Goal: Task Accomplishment & Management: Use online tool/utility

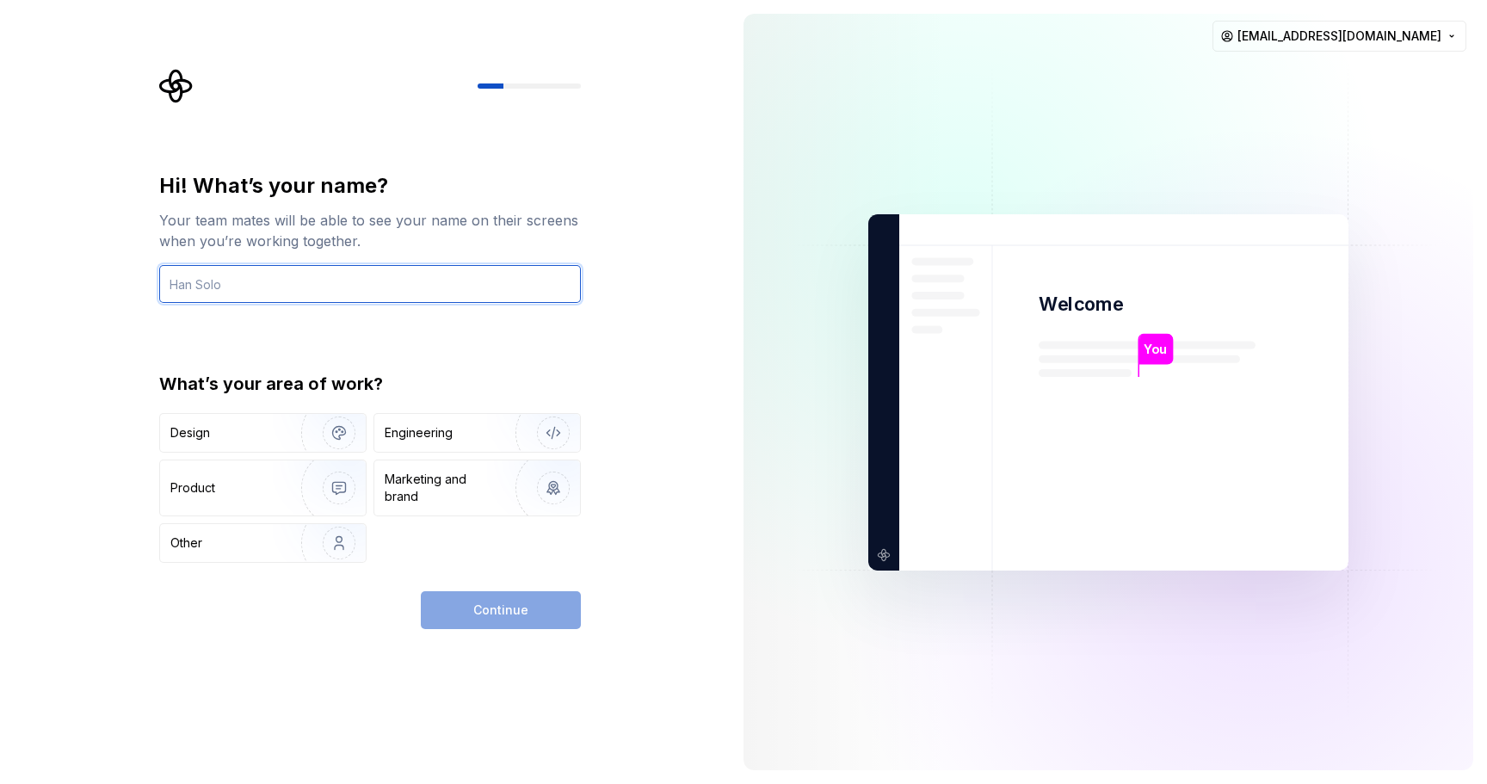
click at [220, 277] on input "text" at bounding box center [370, 284] width 422 height 38
type input "yudum"
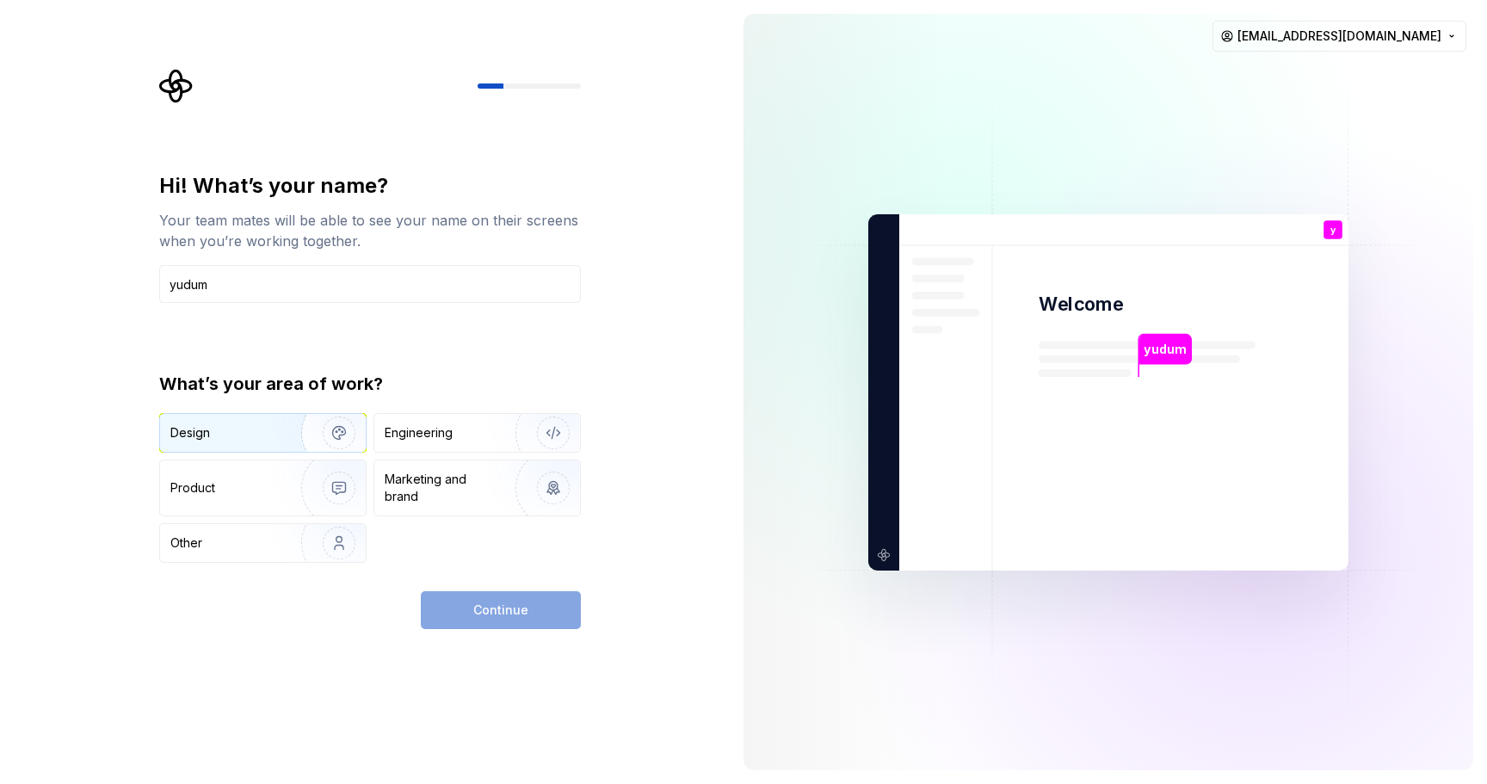
click at [260, 418] on div "Design" at bounding box center [263, 433] width 206 height 38
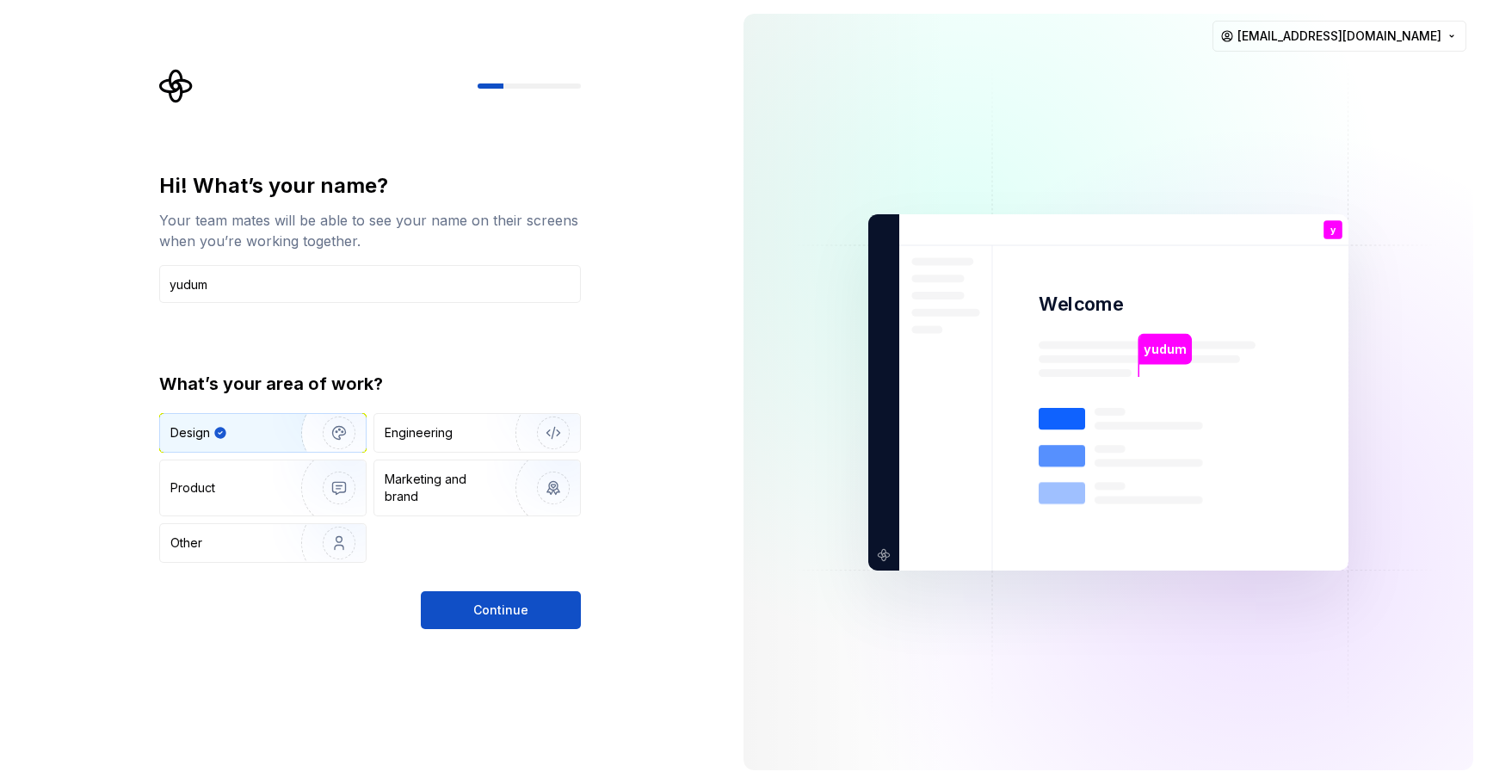
click at [523, 614] on span "Continue" at bounding box center [500, 610] width 55 height 17
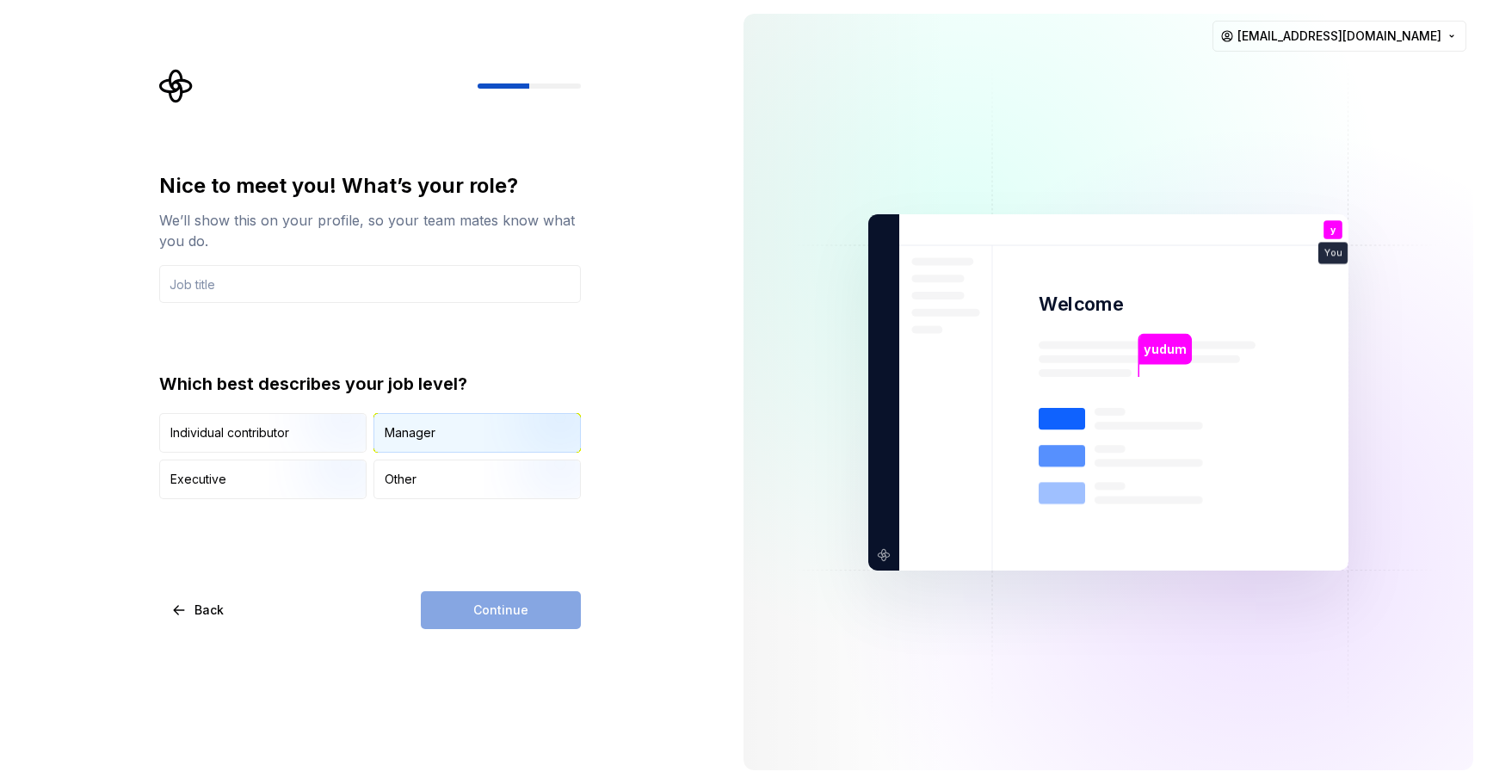
click at [430, 439] on div "Manager" at bounding box center [410, 432] width 51 height 17
click at [220, 298] on input "text" at bounding box center [370, 284] width 422 height 38
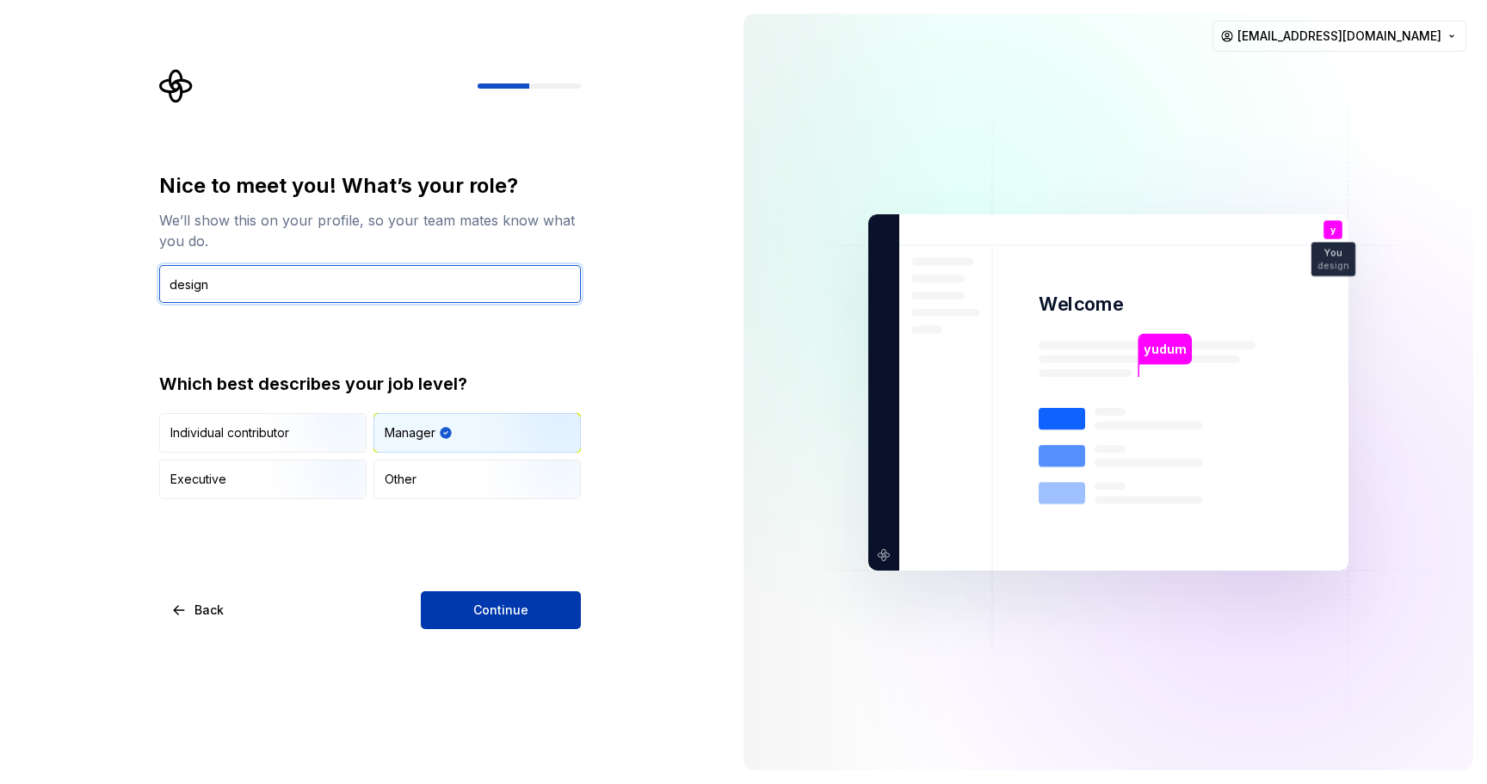
type input "design"
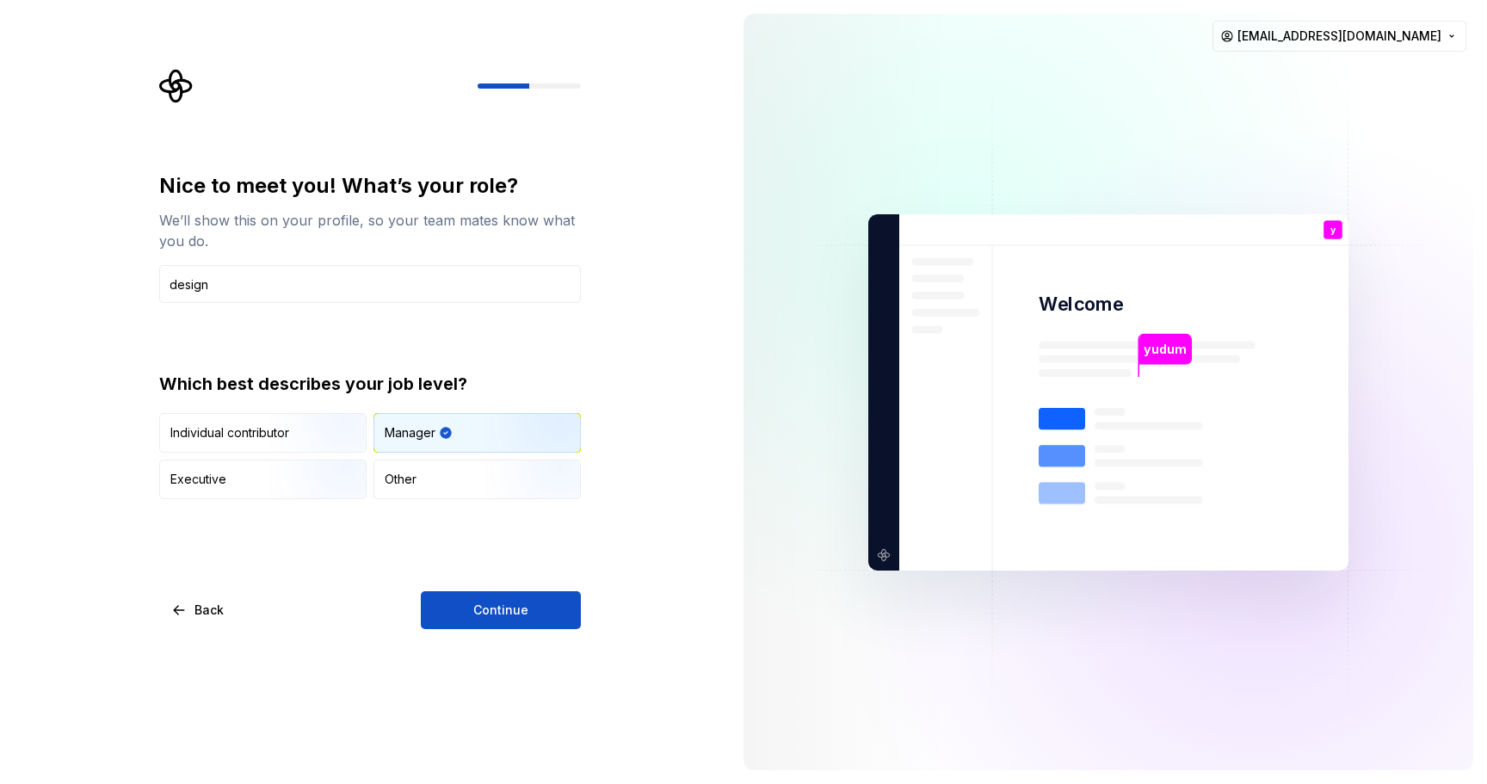
click at [461, 595] on button "Continue" at bounding box center [501, 610] width 160 height 38
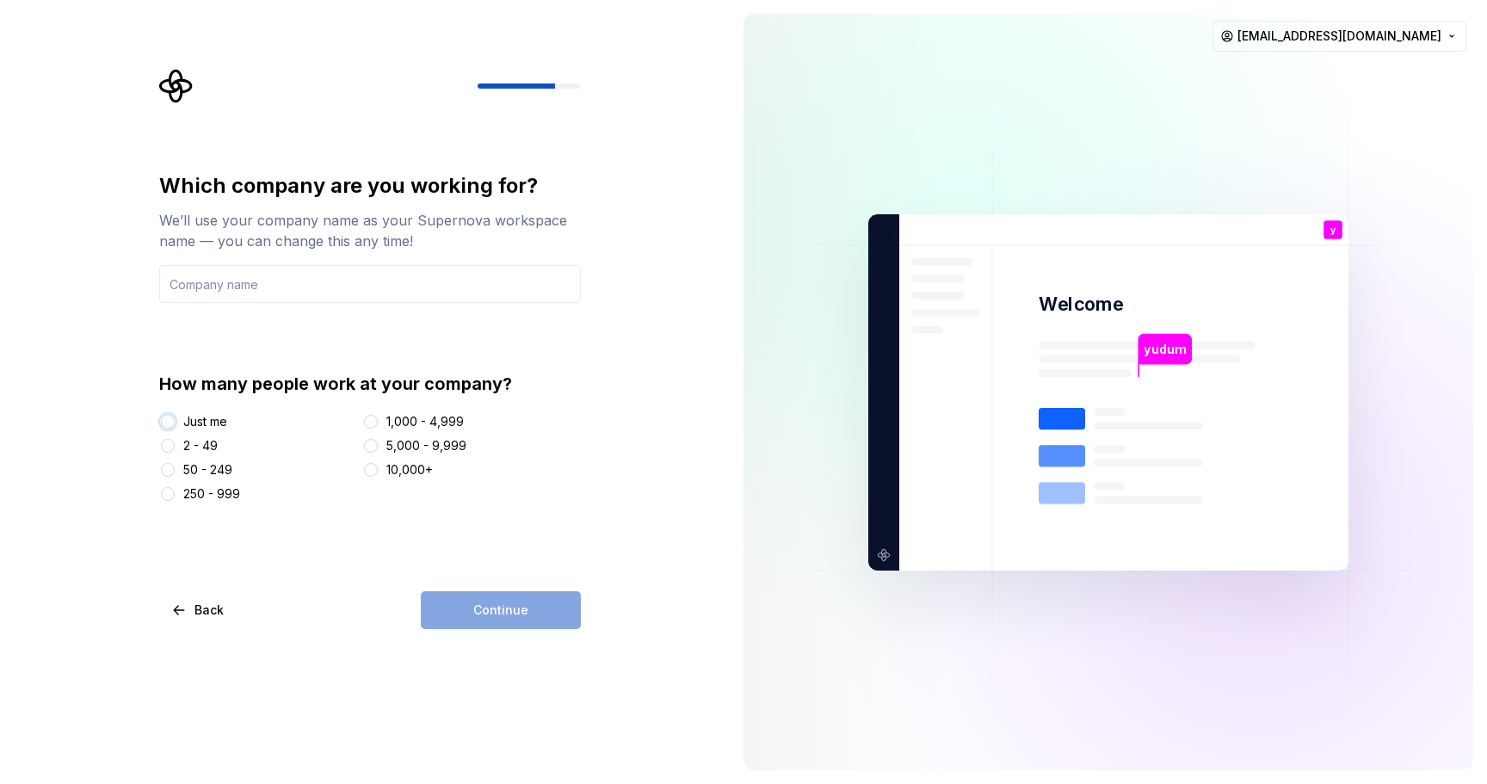
drag, startPoint x: 166, startPoint y: 425, endPoint x: 206, endPoint y: 313, distance: 118.7
click at [166, 424] on button "Just me" at bounding box center [168, 422] width 14 height 14
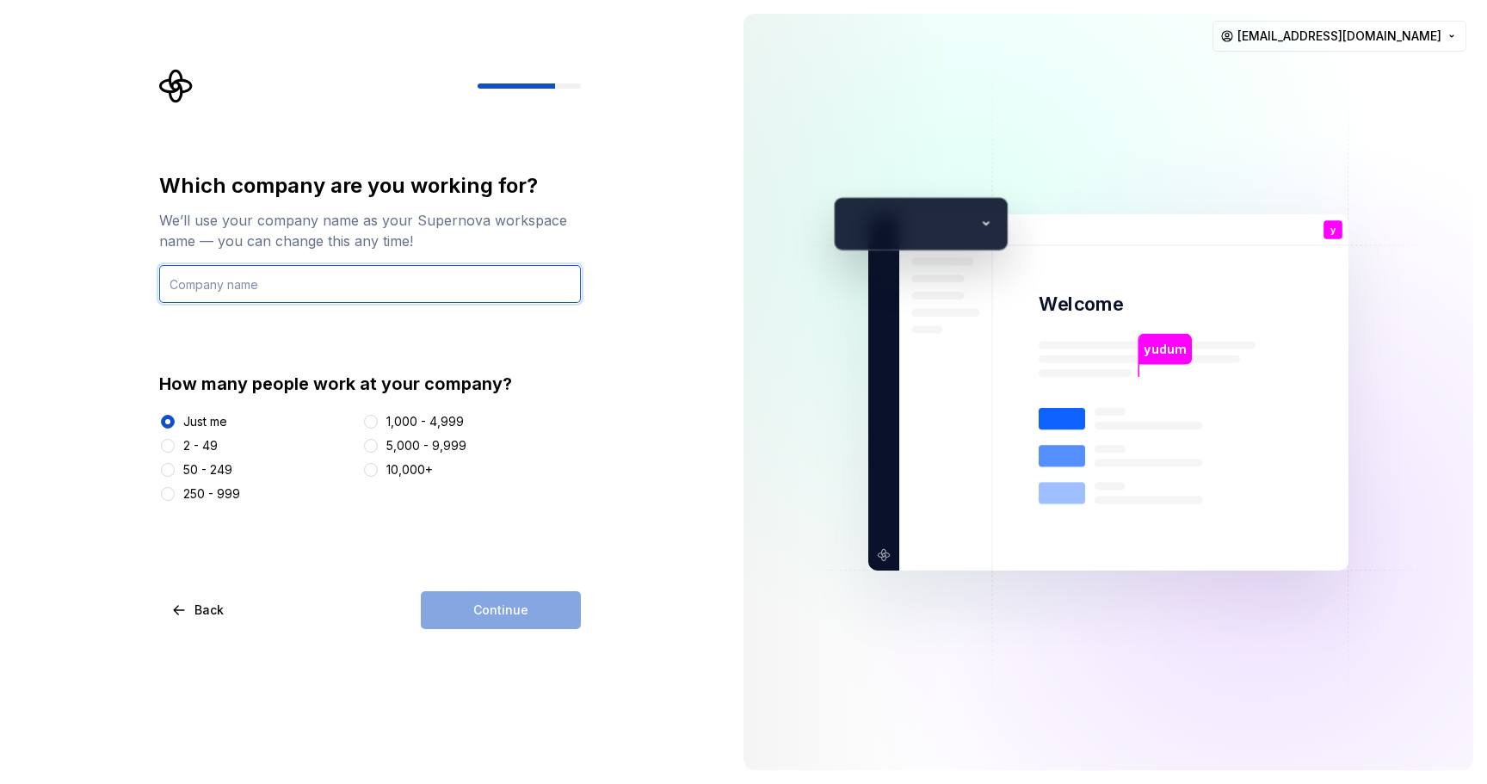
click at [211, 284] on input "text" at bounding box center [370, 284] width 422 height 38
type input "sfgdsfgv"
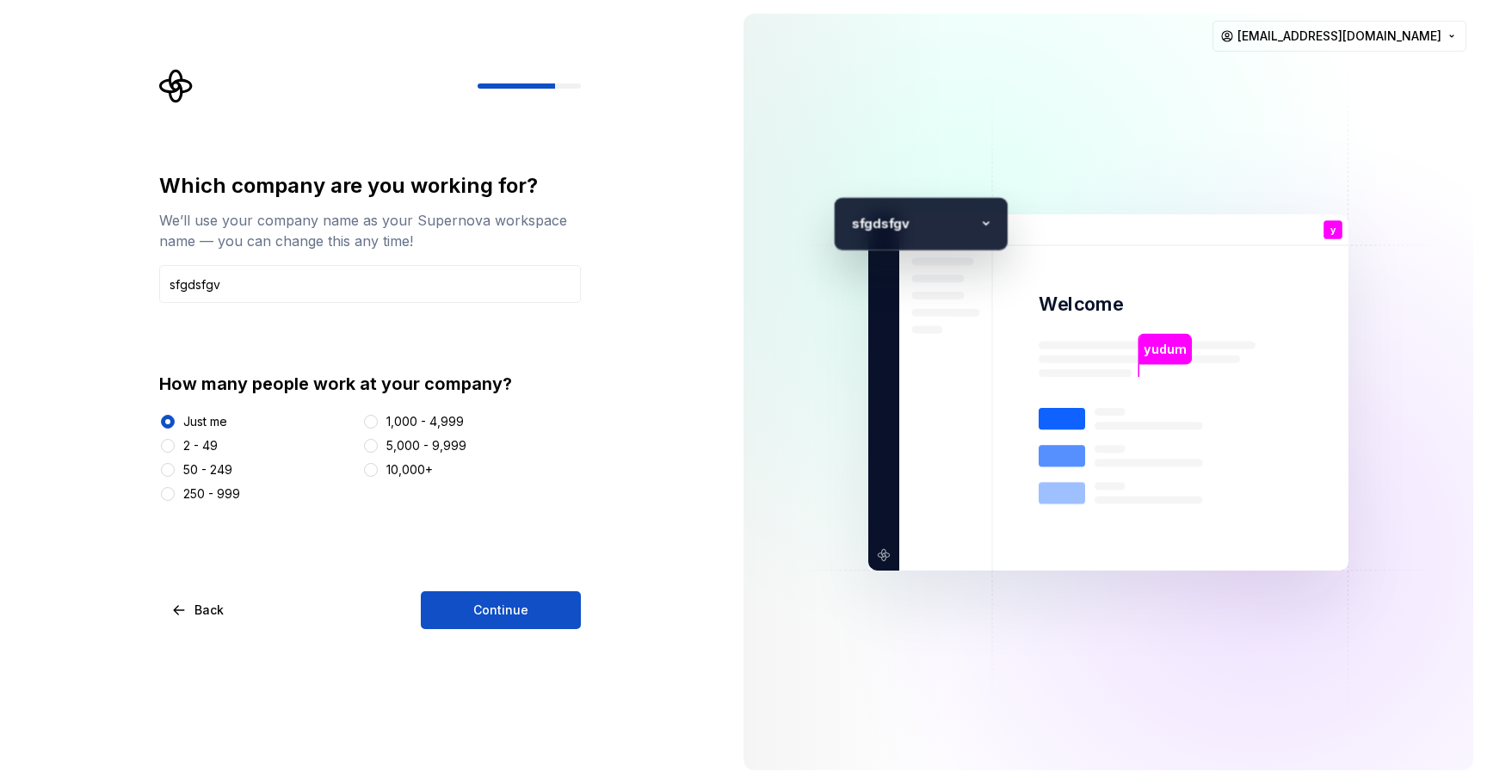
click at [433, 596] on button "Continue" at bounding box center [501, 610] width 160 height 38
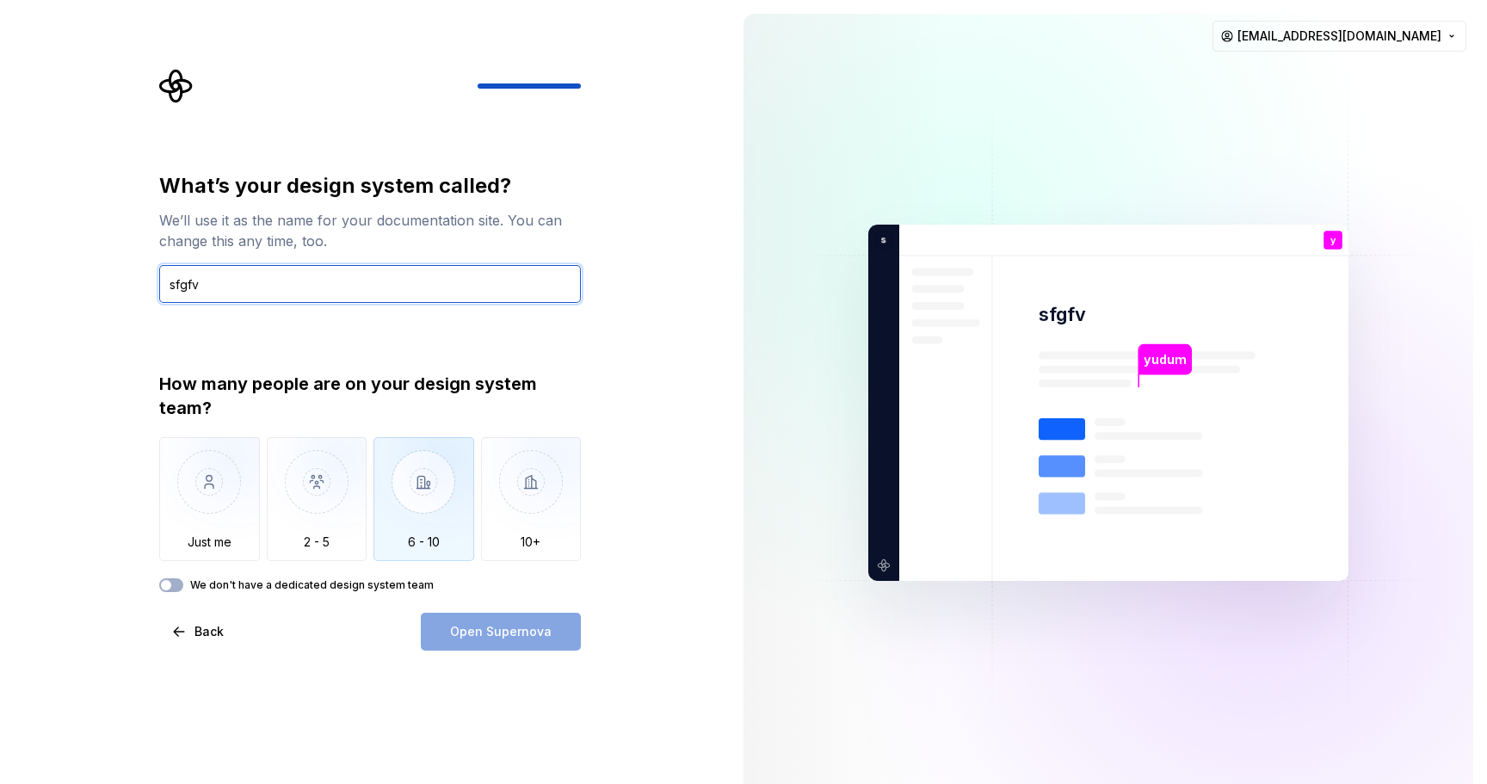
type input "sfgfv"
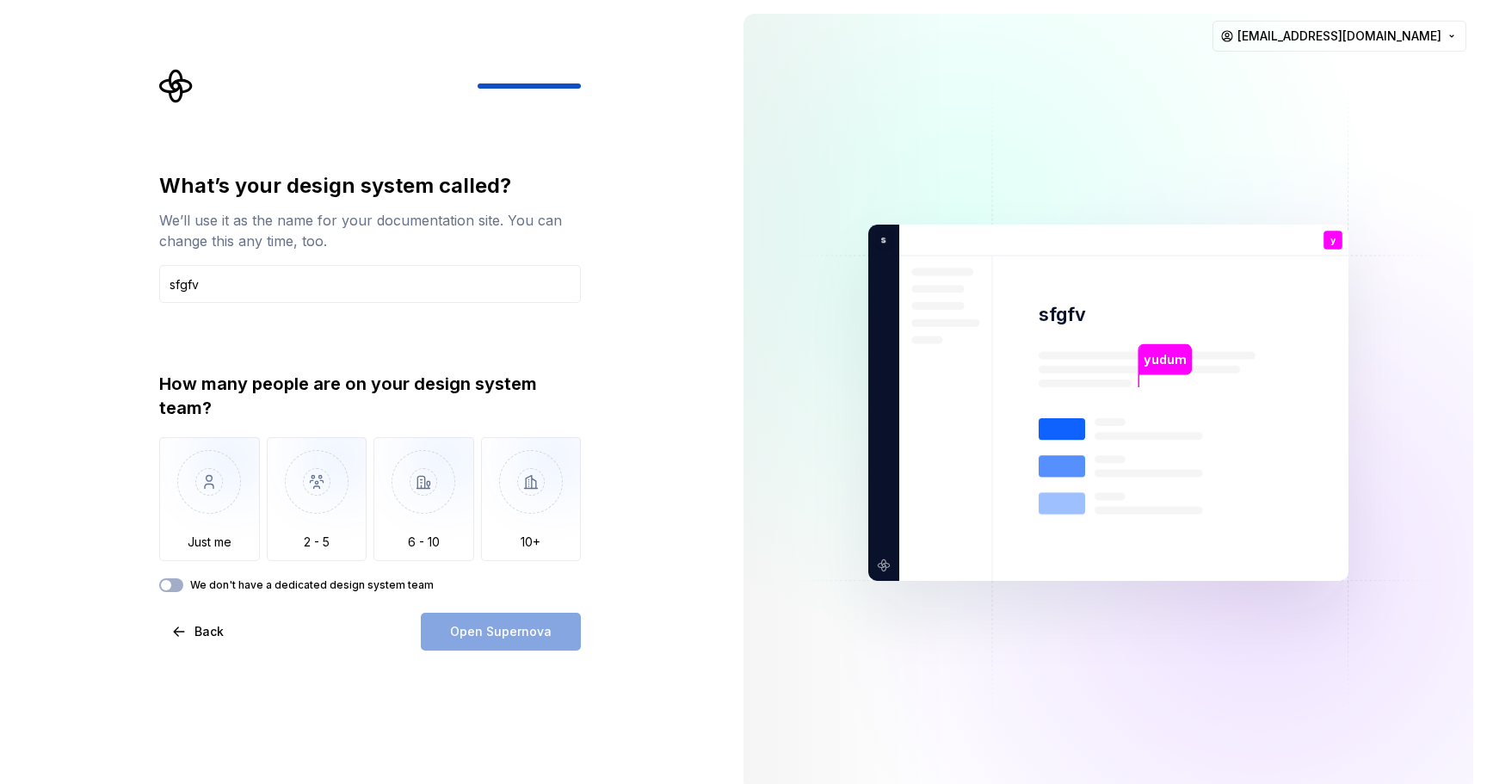
click at [451, 628] on div "Open Supernova" at bounding box center [501, 632] width 160 height 38
click at [344, 585] on label "We don't have a dedicated design system team" at bounding box center [312, 585] width 244 height 14
click at [183, 585] on button "We don't have a dedicated design system team" at bounding box center [171, 585] width 24 height 14
click at [474, 619] on button "Open Supernova" at bounding box center [501, 632] width 160 height 38
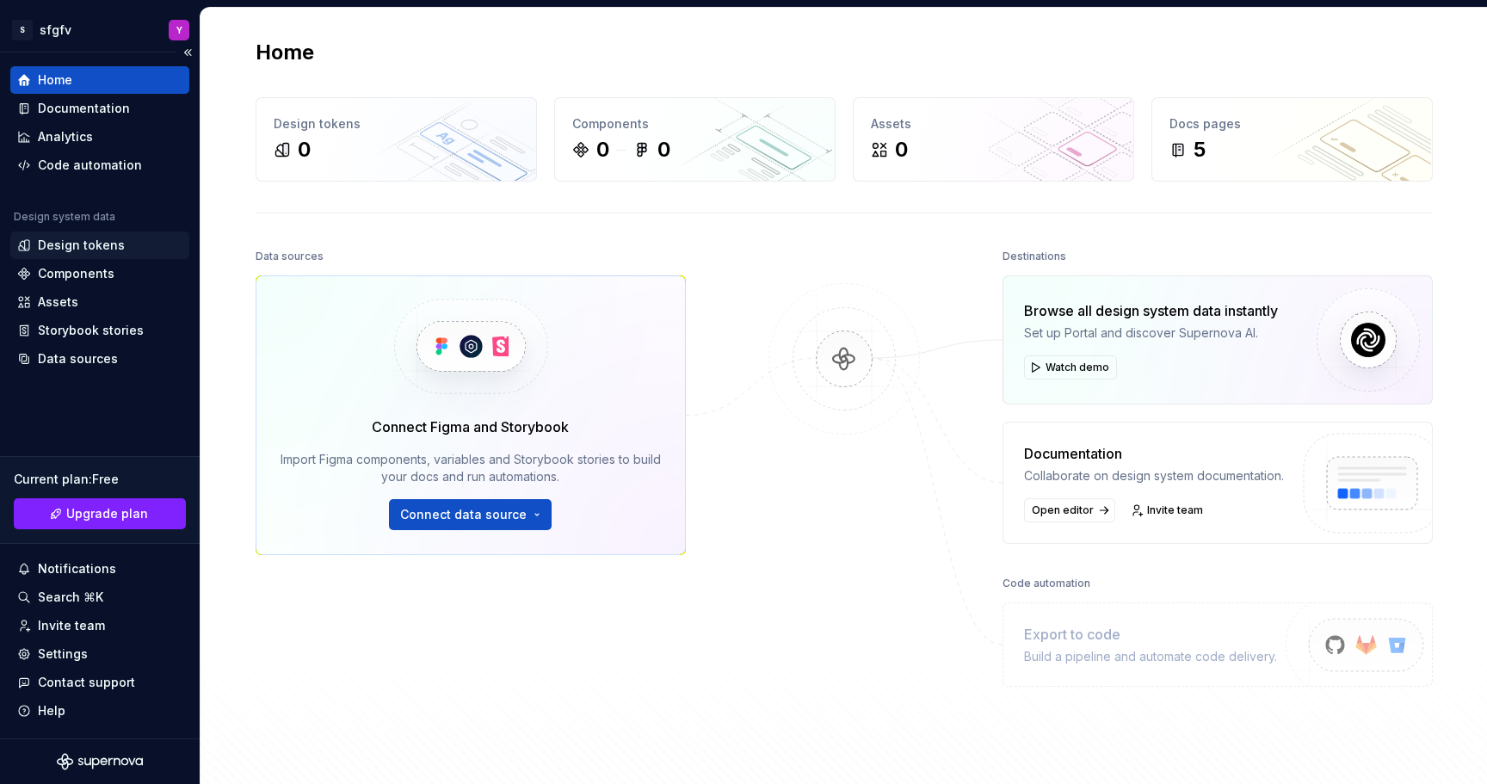
click at [67, 249] on div "Design tokens" at bounding box center [81, 245] width 87 height 17
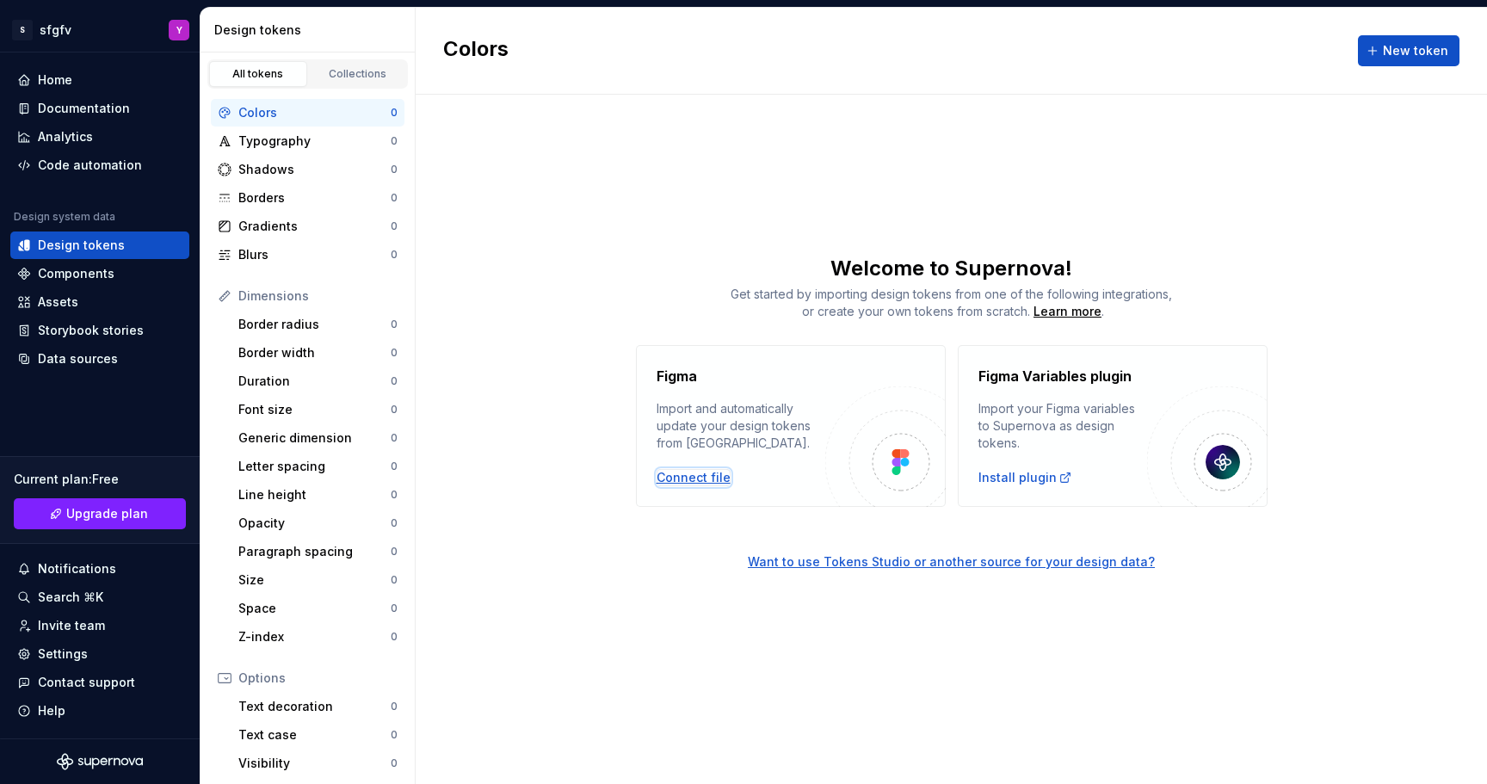
click at [674, 471] on div "Connect file" at bounding box center [694, 477] width 74 height 17
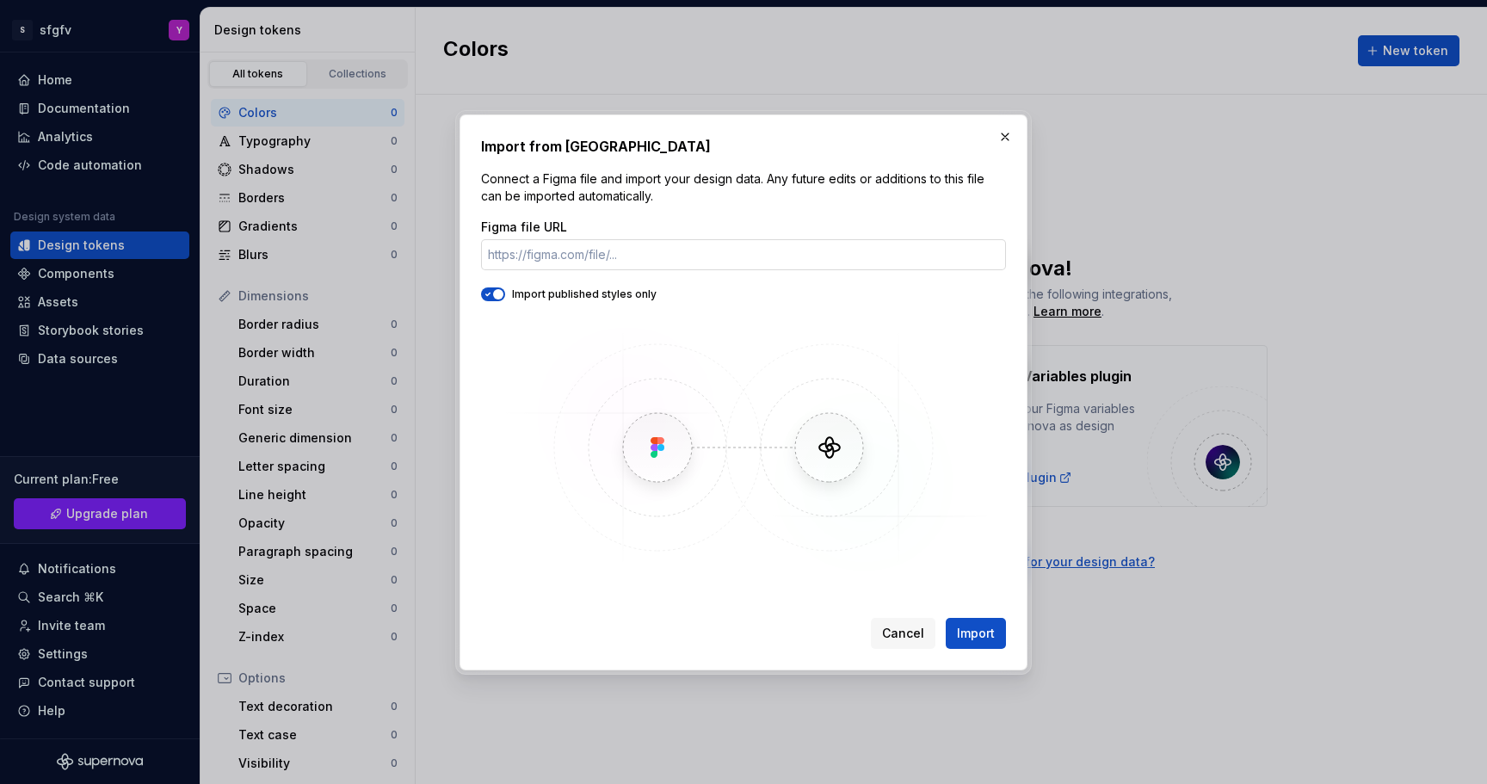
click at [539, 264] on input "Figma file URL" at bounding box center [743, 254] width 525 height 31
click at [520, 255] on input "Figma file URL" at bounding box center [743, 254] width 525 height 31
paste input "[URL][DOMAIN_NAME]"
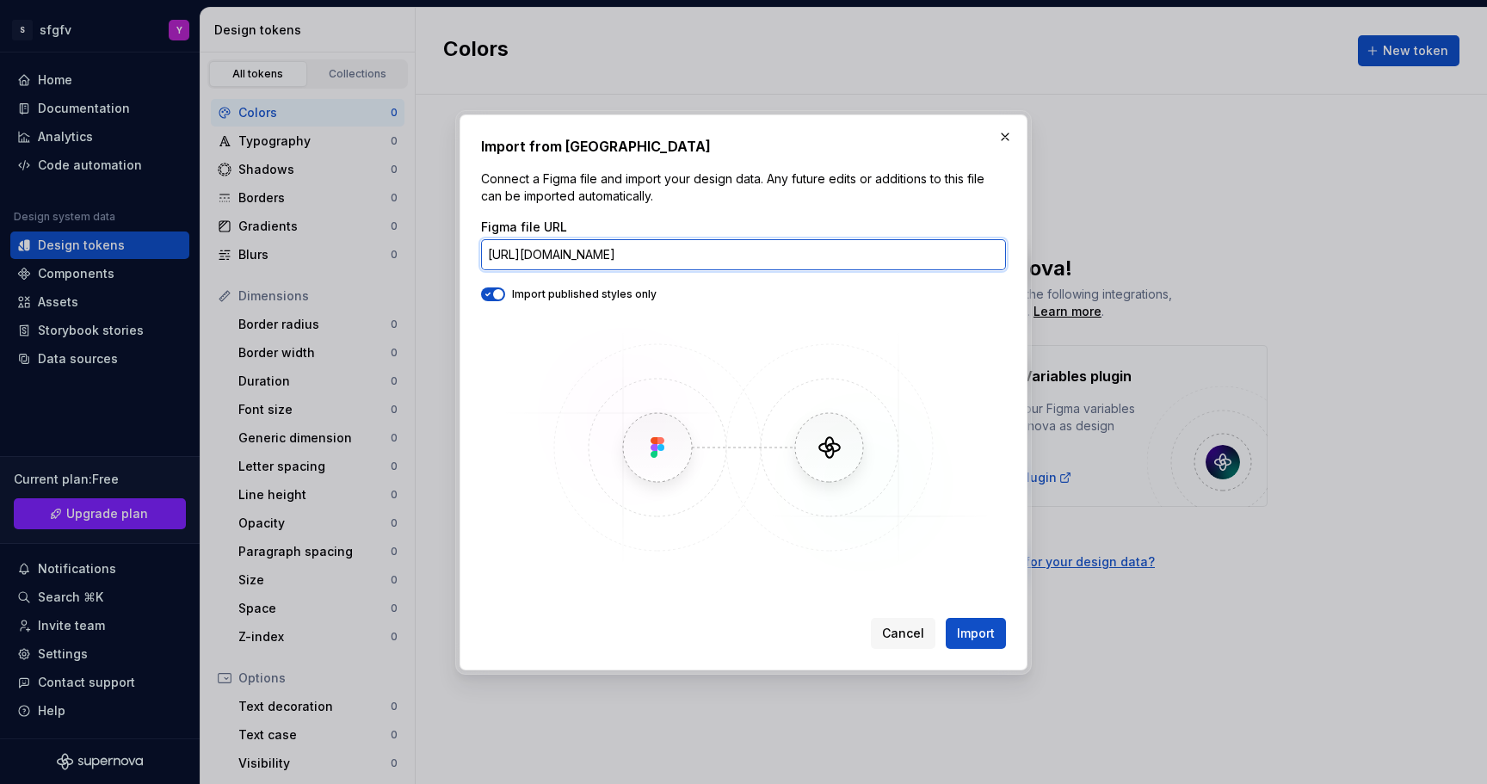
scroll to position [0, 233]
type input "[URL][DOMAIN_NAME]"
click at [498, 299] on span "button" at bounding box center [498, 294] width 10 height 10
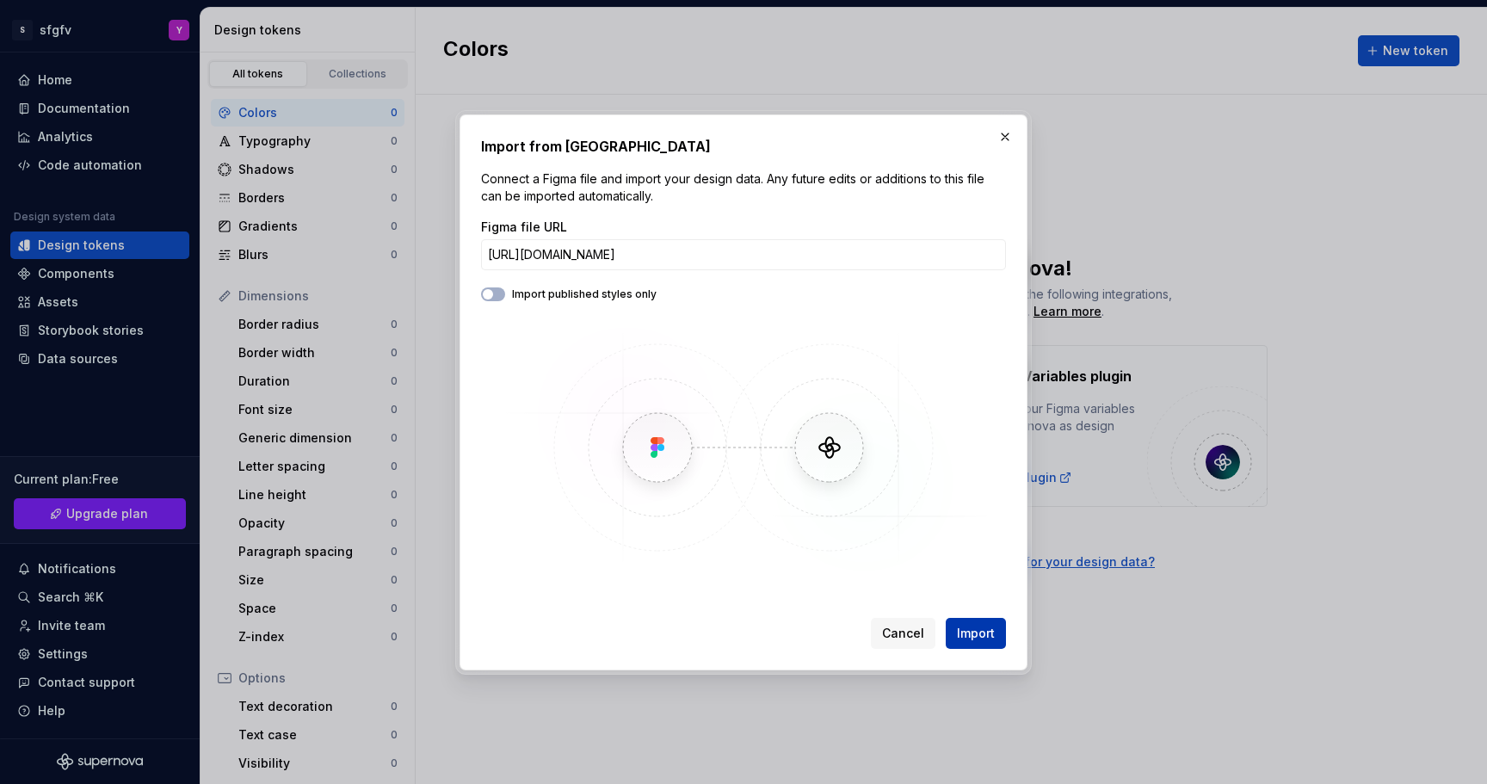
click at [971, 632] on span "Import" at bounding box center [976, 633] width 38 height 17
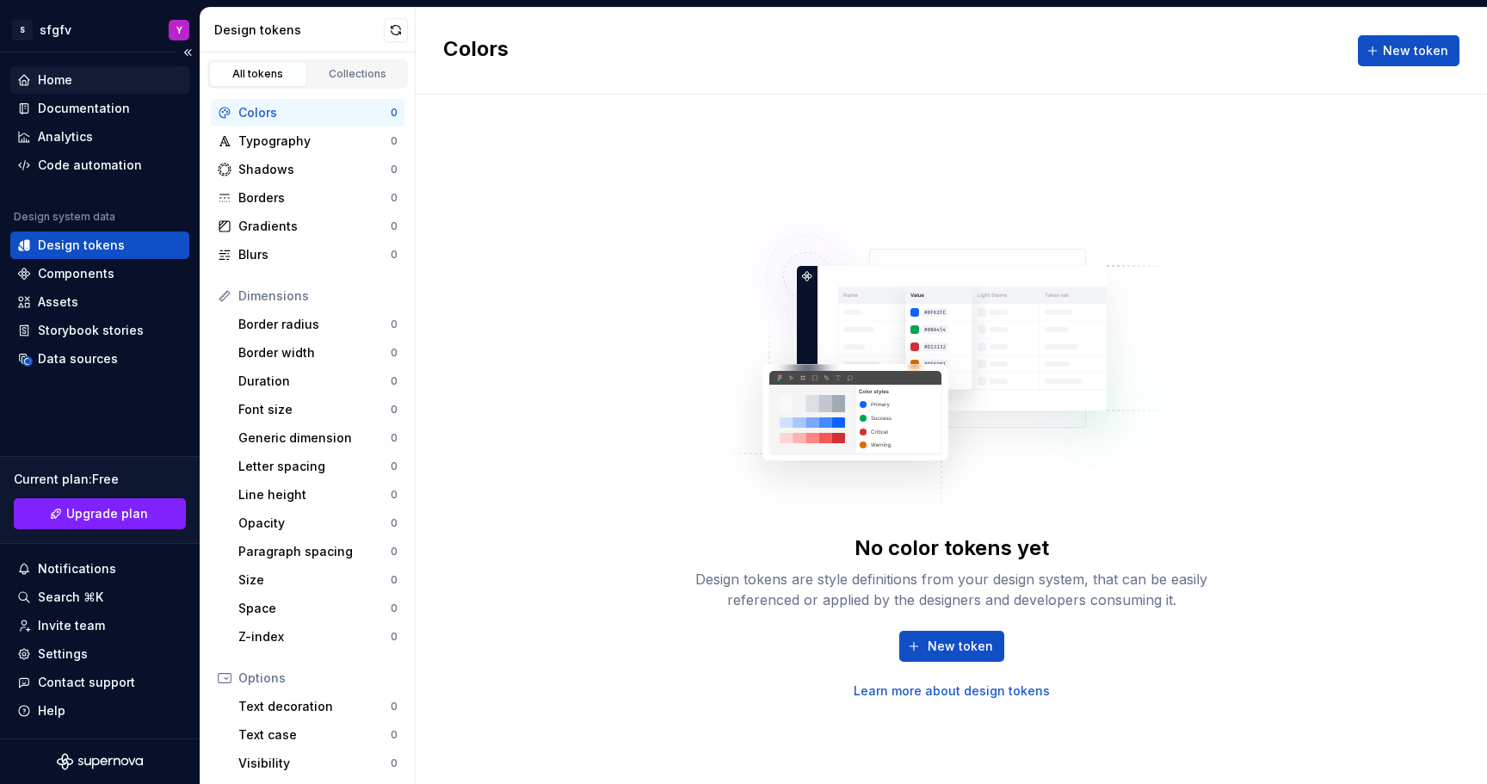
click at [79, 83] on div "Home" at bounding box center [99, 79] width 165 height 17
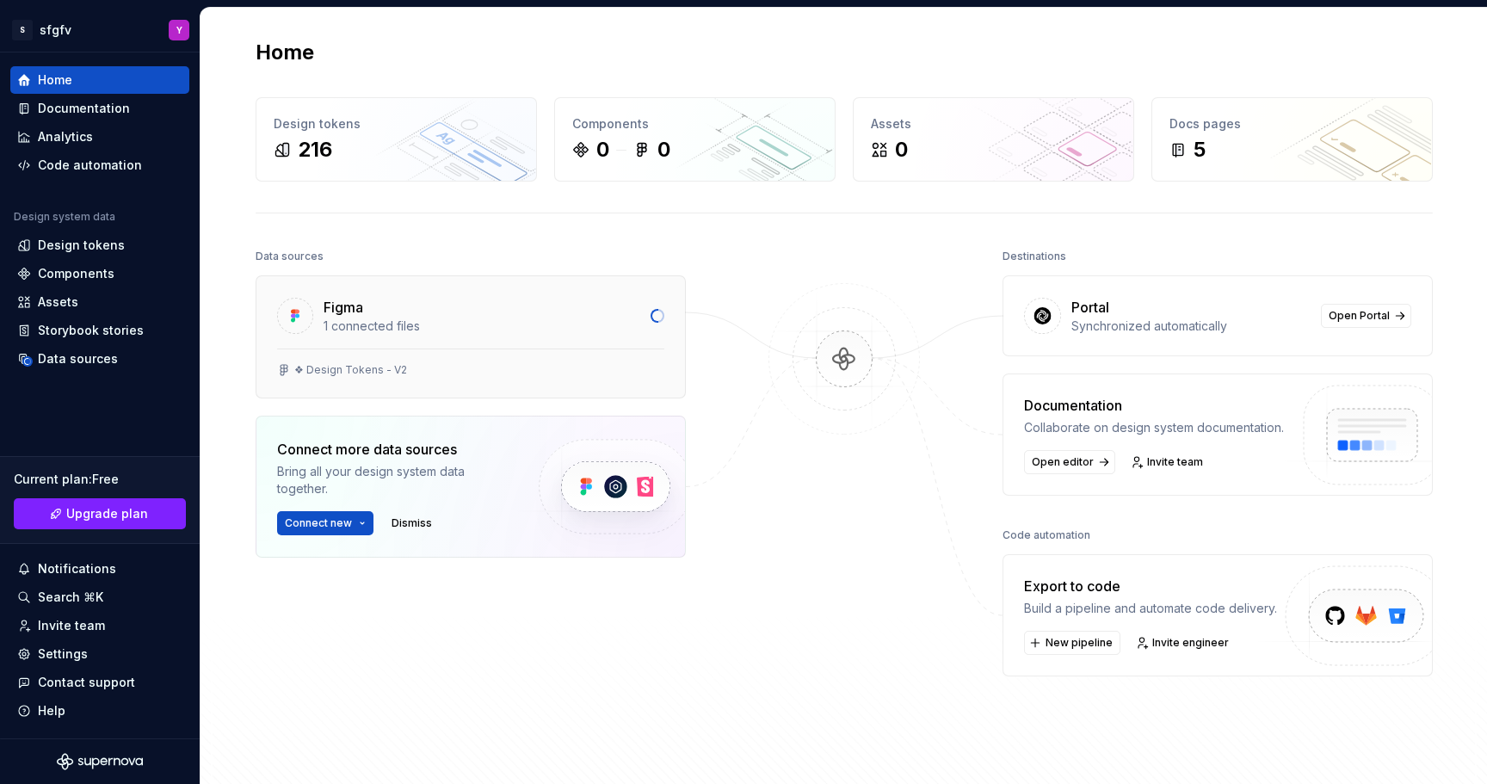
click at [331, 303] on div "Figma" at bounding box center [344, 307] width 40 height 21
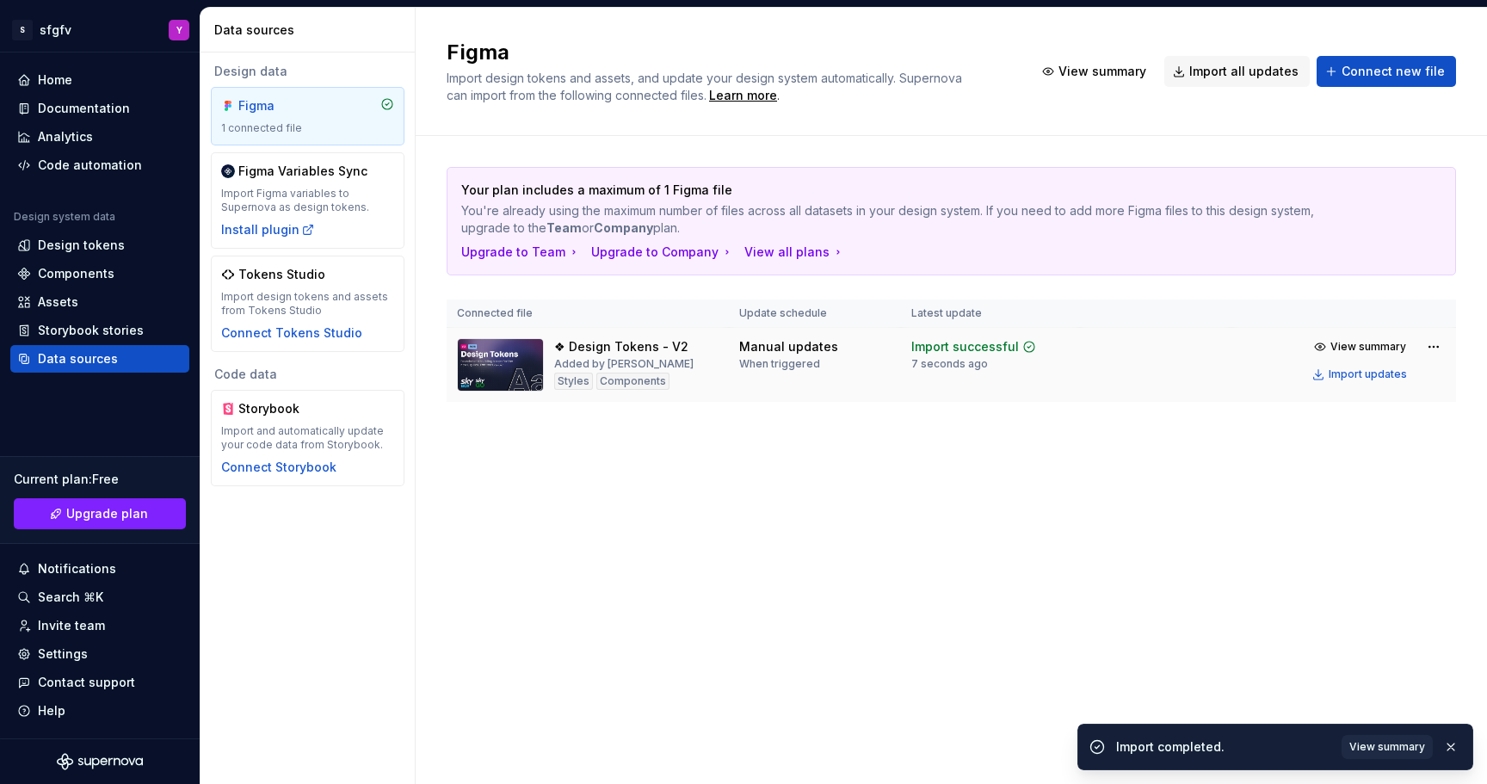
click at [462, 344] on img at bounding box center [500, 364] width 87 height 53
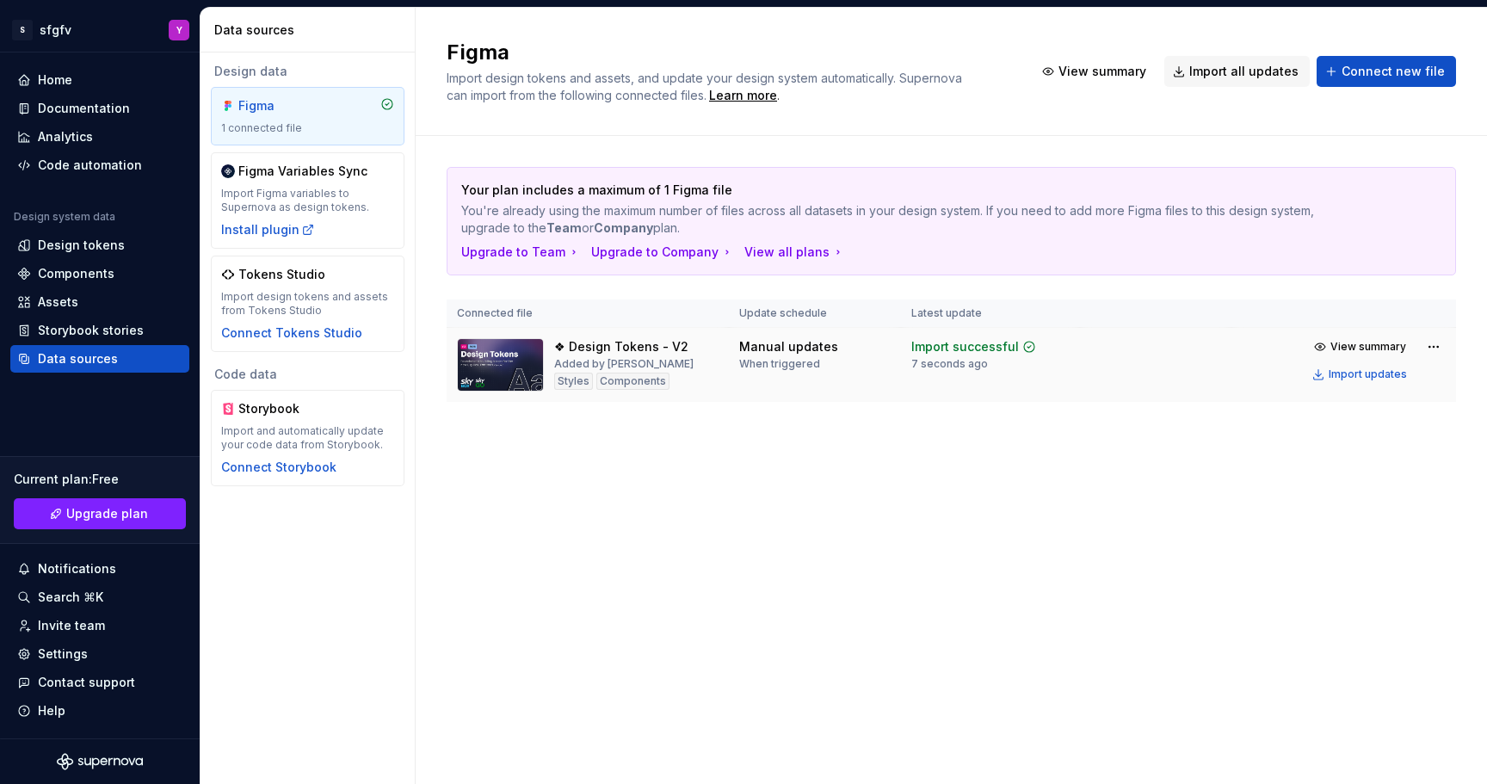
click at [477, 350] on img at bounding box center [500, 364] width 87 height 53
click at [102, 114] on div "Documentation" at bounding box center [84, 108] width 92 height 17
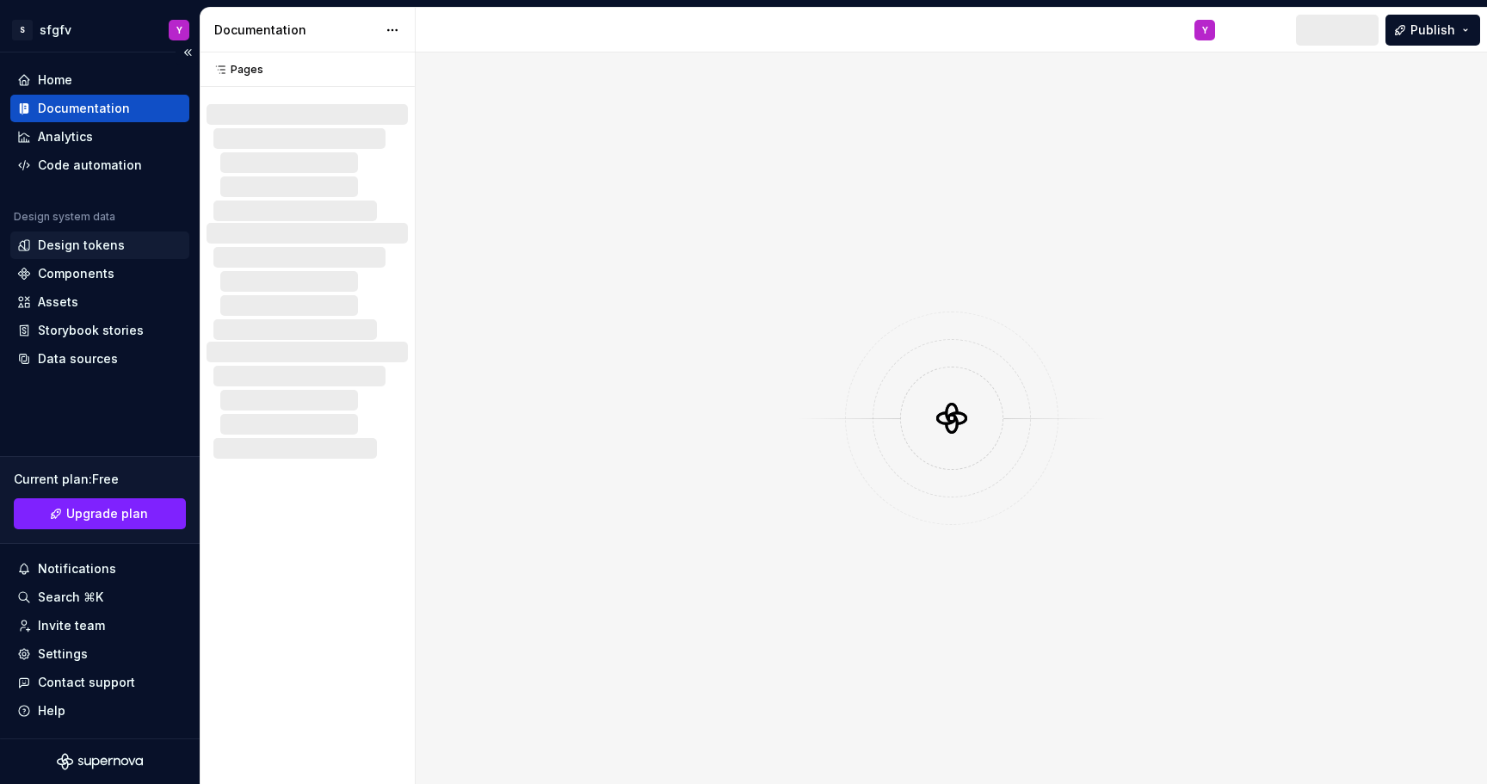
click at [95, 242] on div "Design tokens" at bounding box center [81, 245] width 87 height 17
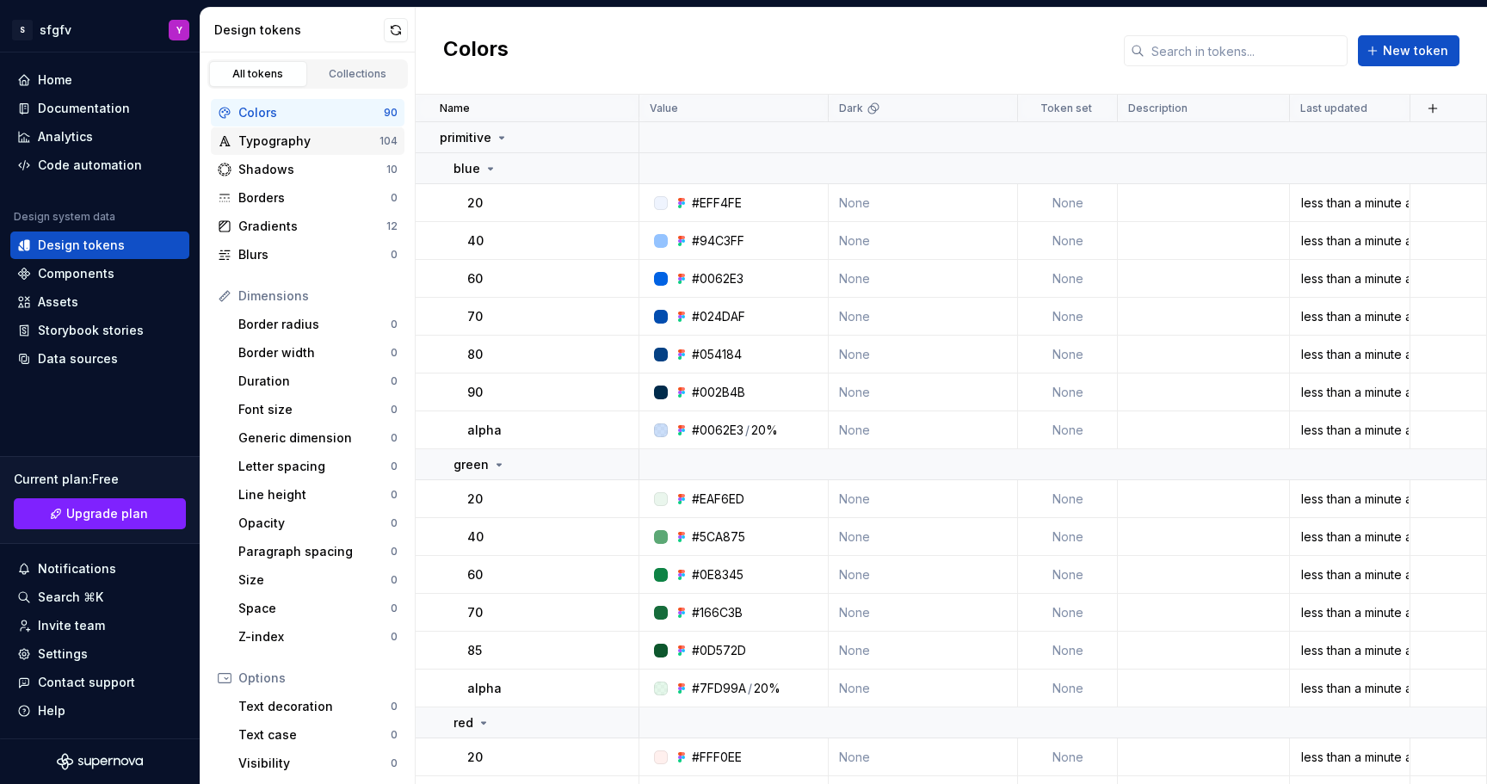
click at [258, 139] on div "Typography" at bounding box center [308, 141] width 141 height 17
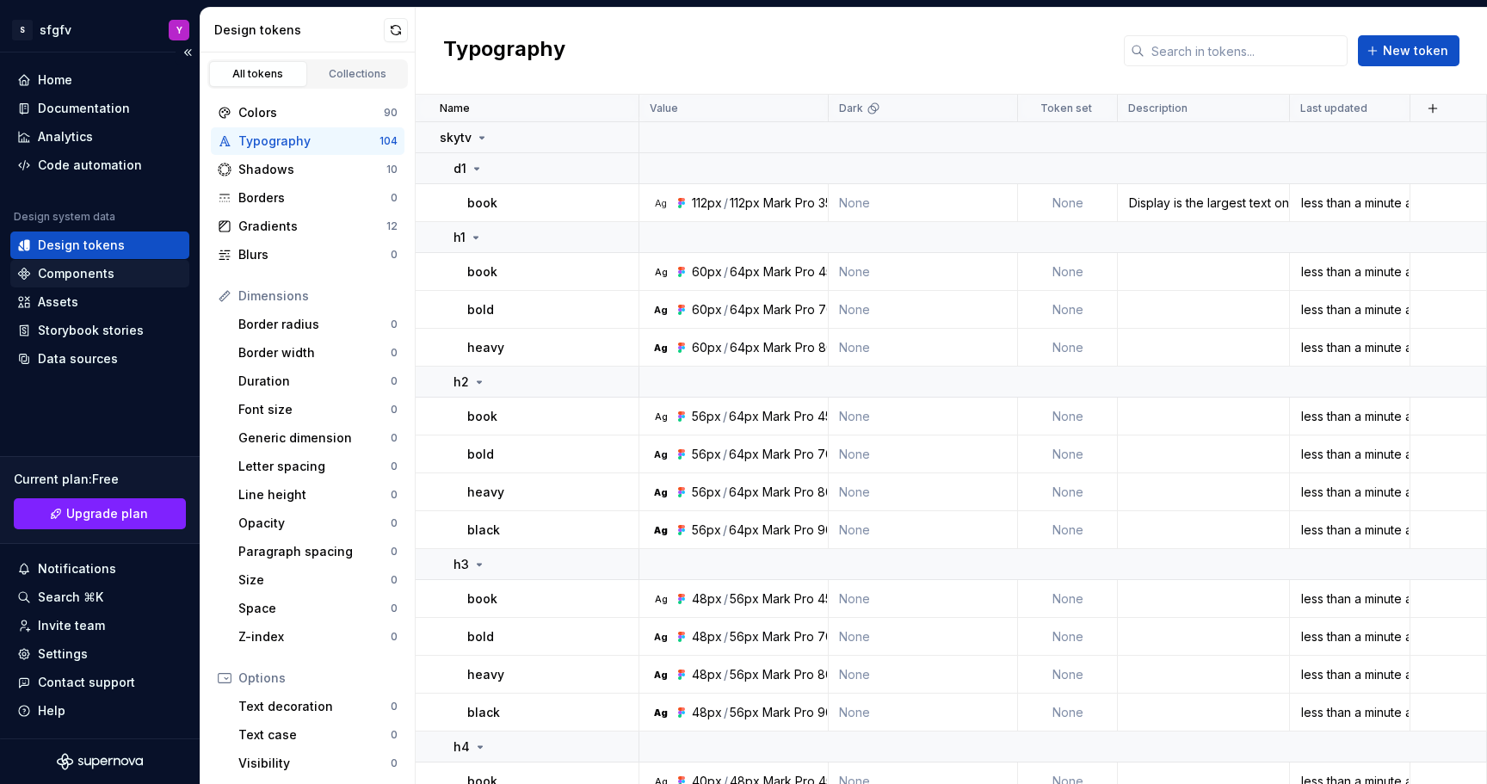
click at [88, 275] on div "Components" at bounding box center [76, 273] width 77 height 17
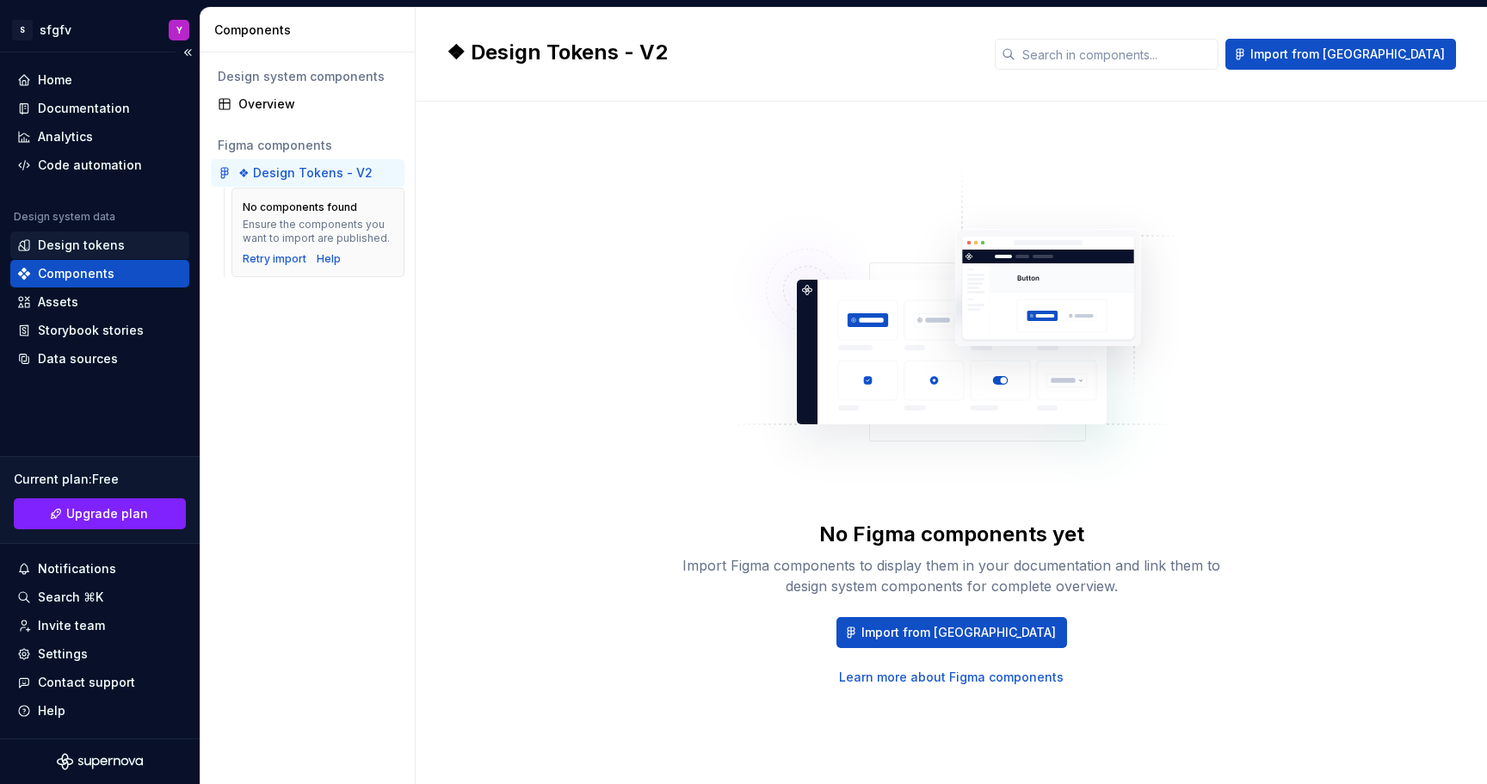
click at [94, 251] on div "Design tokens" at bounding box center [81, 245] width 87 height 17
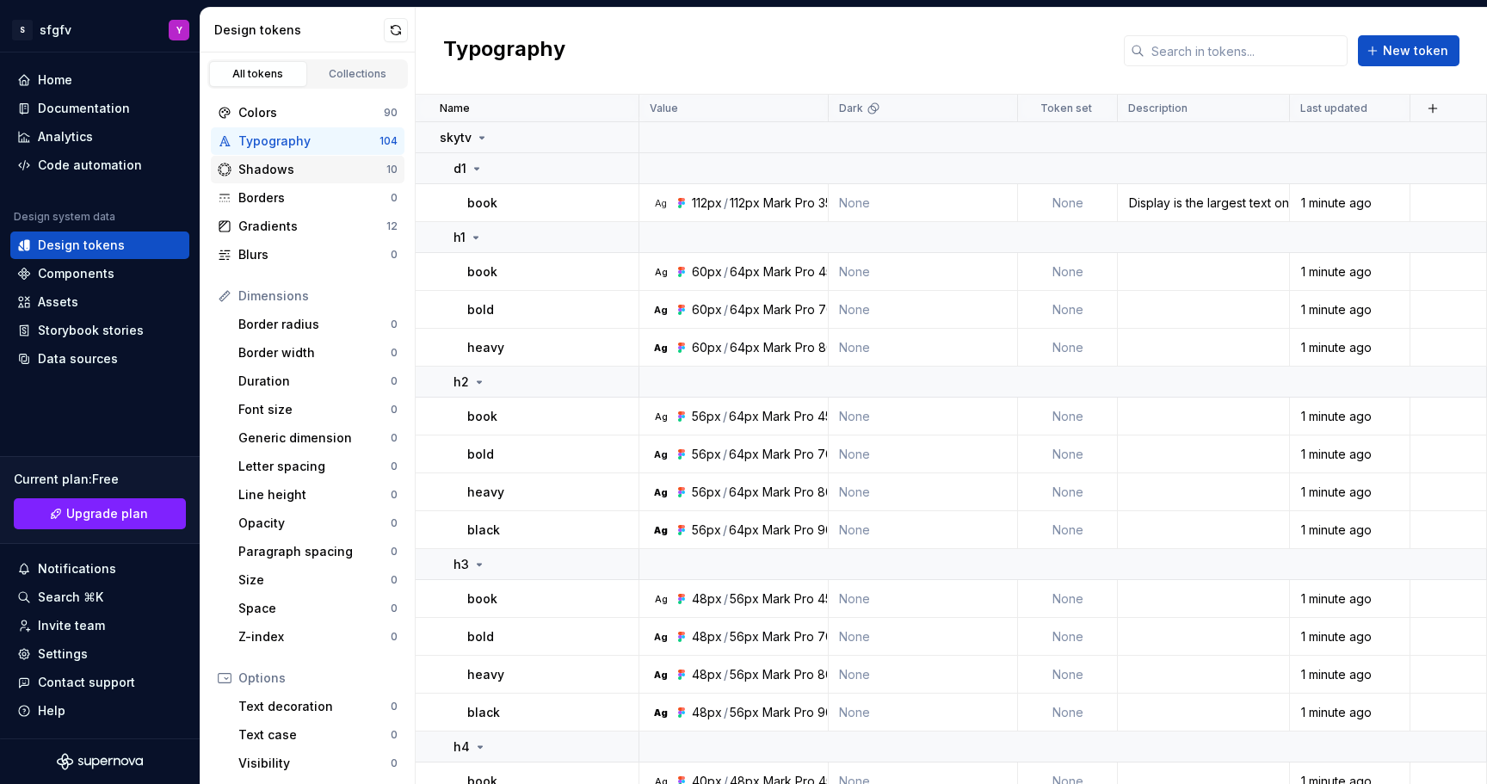
click at [292, 176] on div "Shadows" at bounding box center [312, 169] width 148 height 17
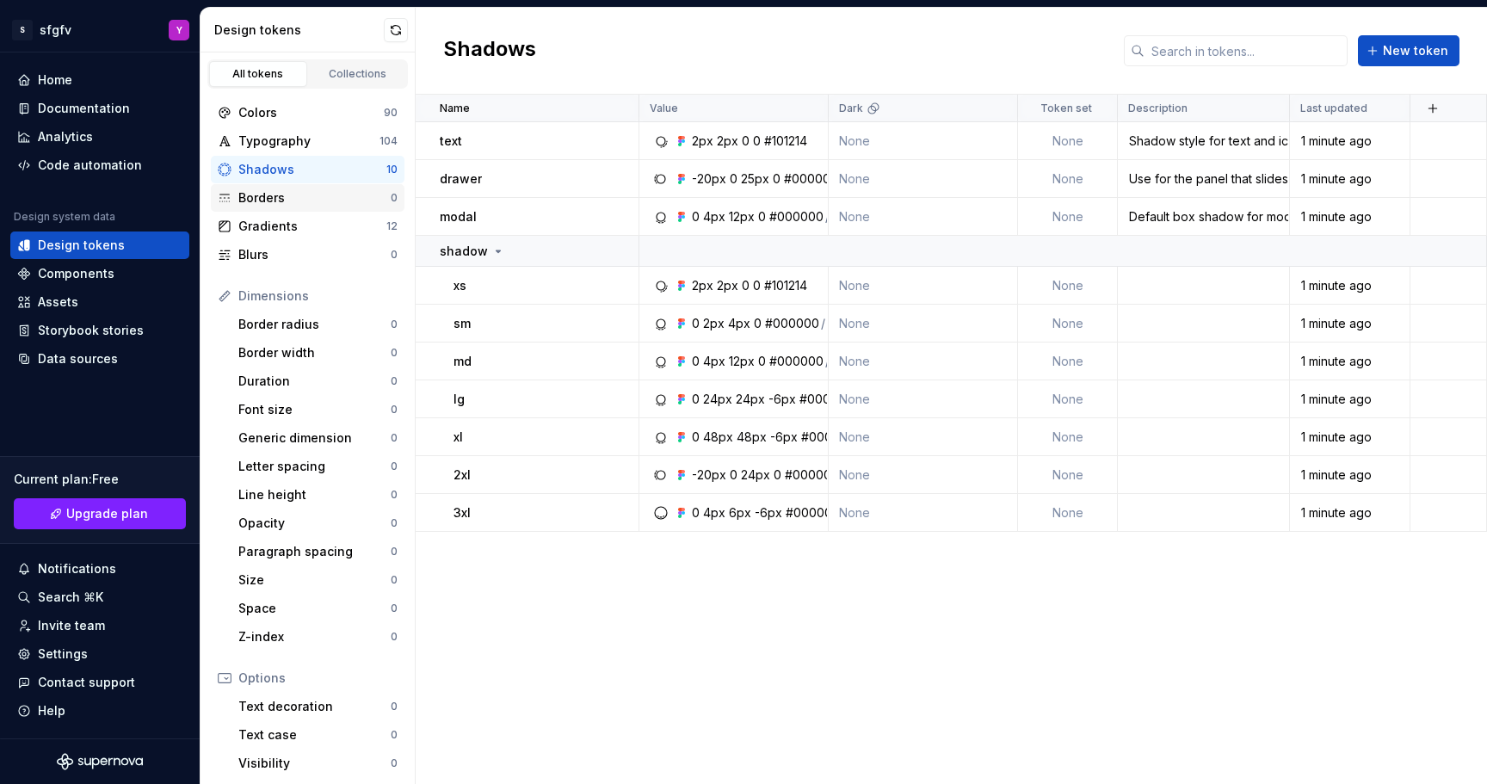
click at [299, 191] on div "Borders" at bounding box center [314, 197] width 152 height 17
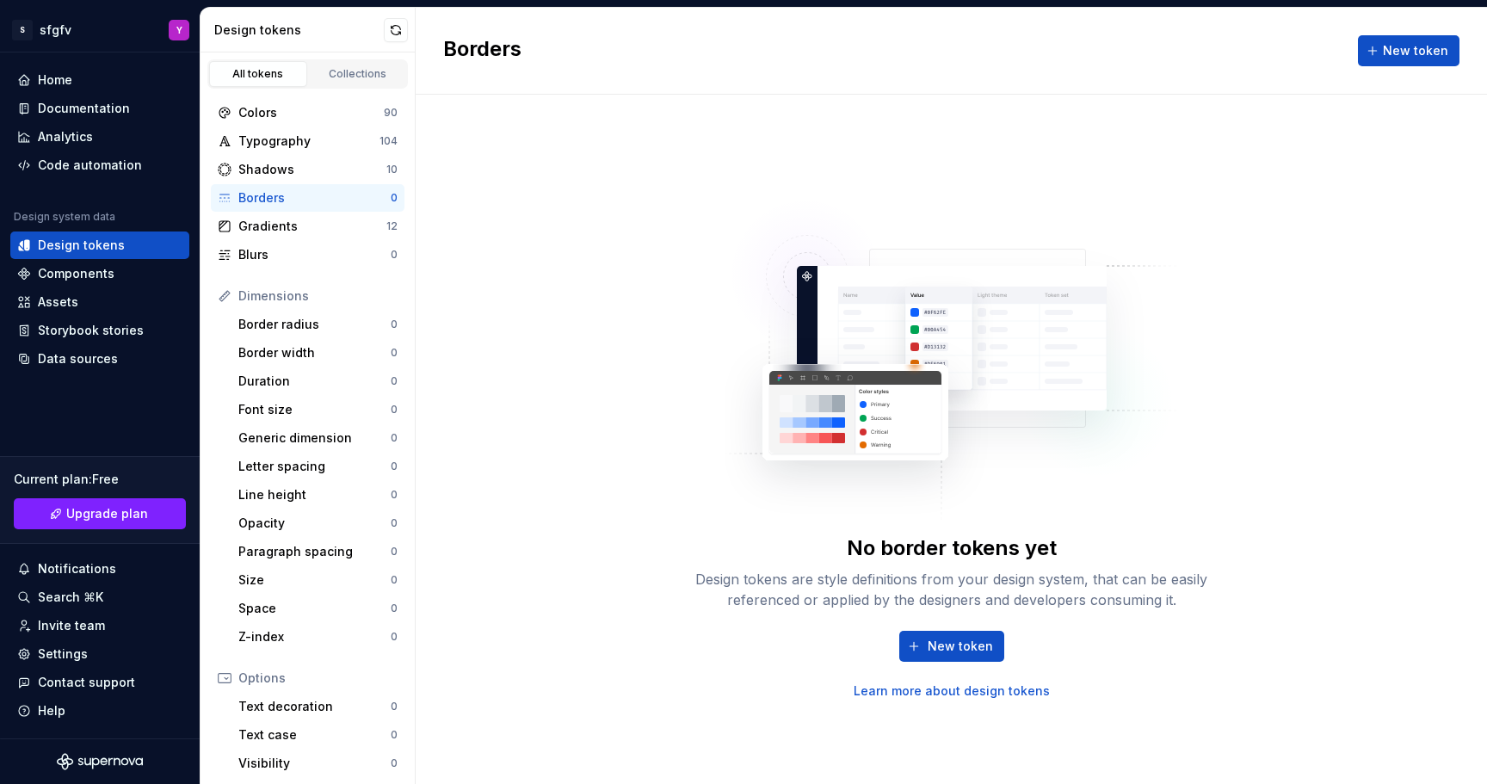
click at [683, 642] on div "New token Learn more about design tokens" at bounding box center [952, 665] width 551 height 69
click at [331, 105] on div "Colors" at bounding box center [310, 112] width 145 height 17
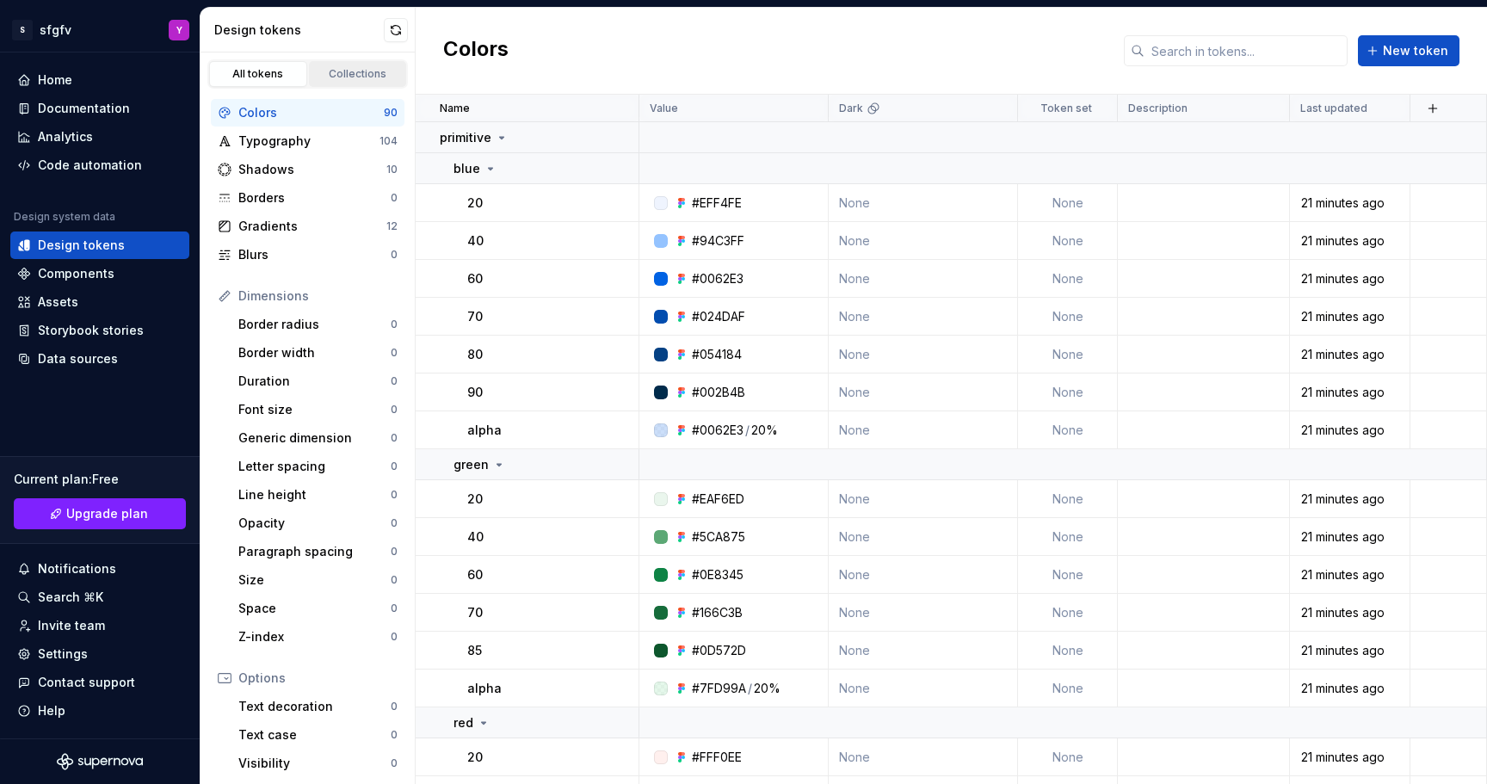
click at [334, 83] on link "Collections" at bounding box center [358, 74] width 98 height 26
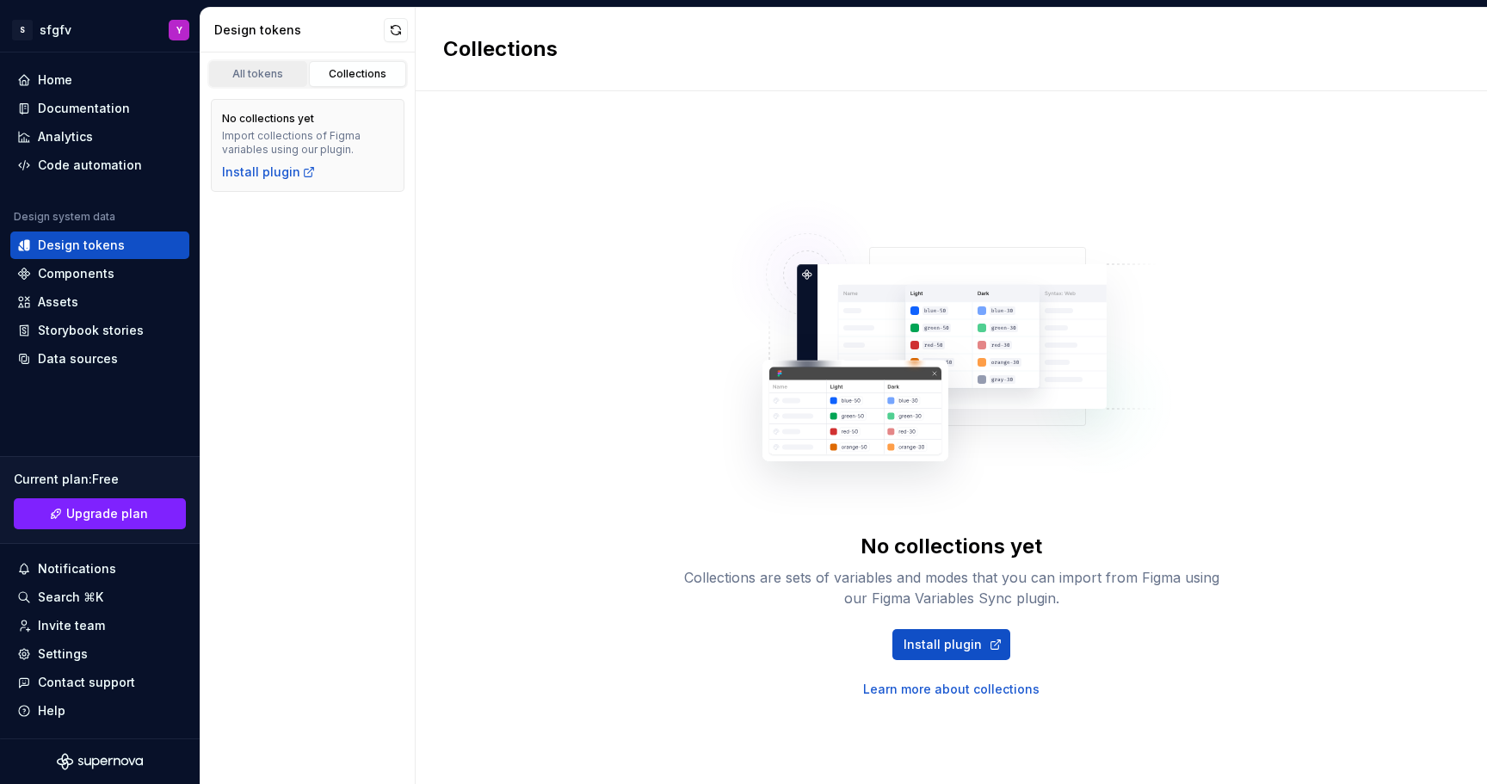
click at [284, 73] on div "All tokens" at bounding box center [258, 74] width 86 height 14
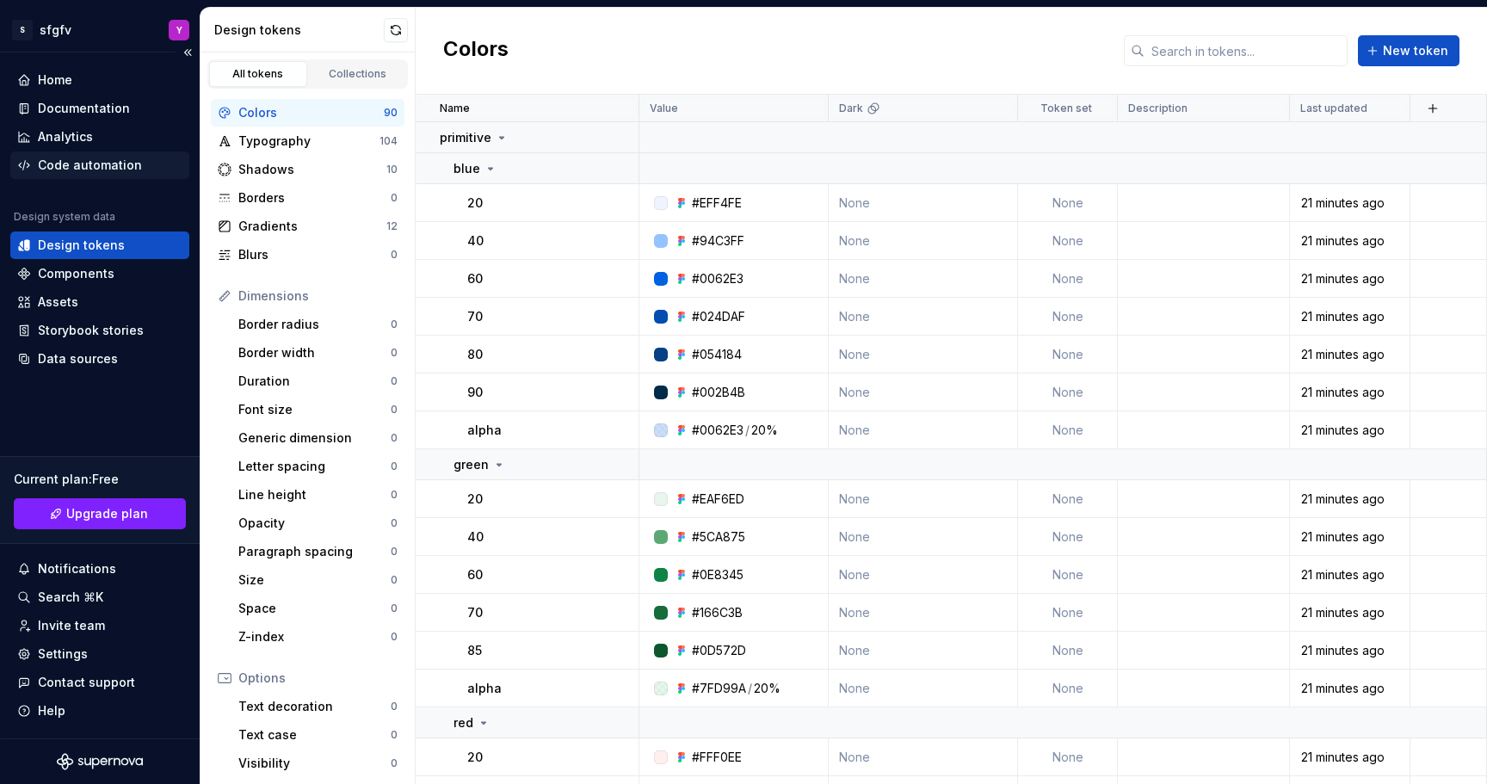
click at [140, 159] on div "Code automation" at bounding box center [99, 165] width 165 height 17
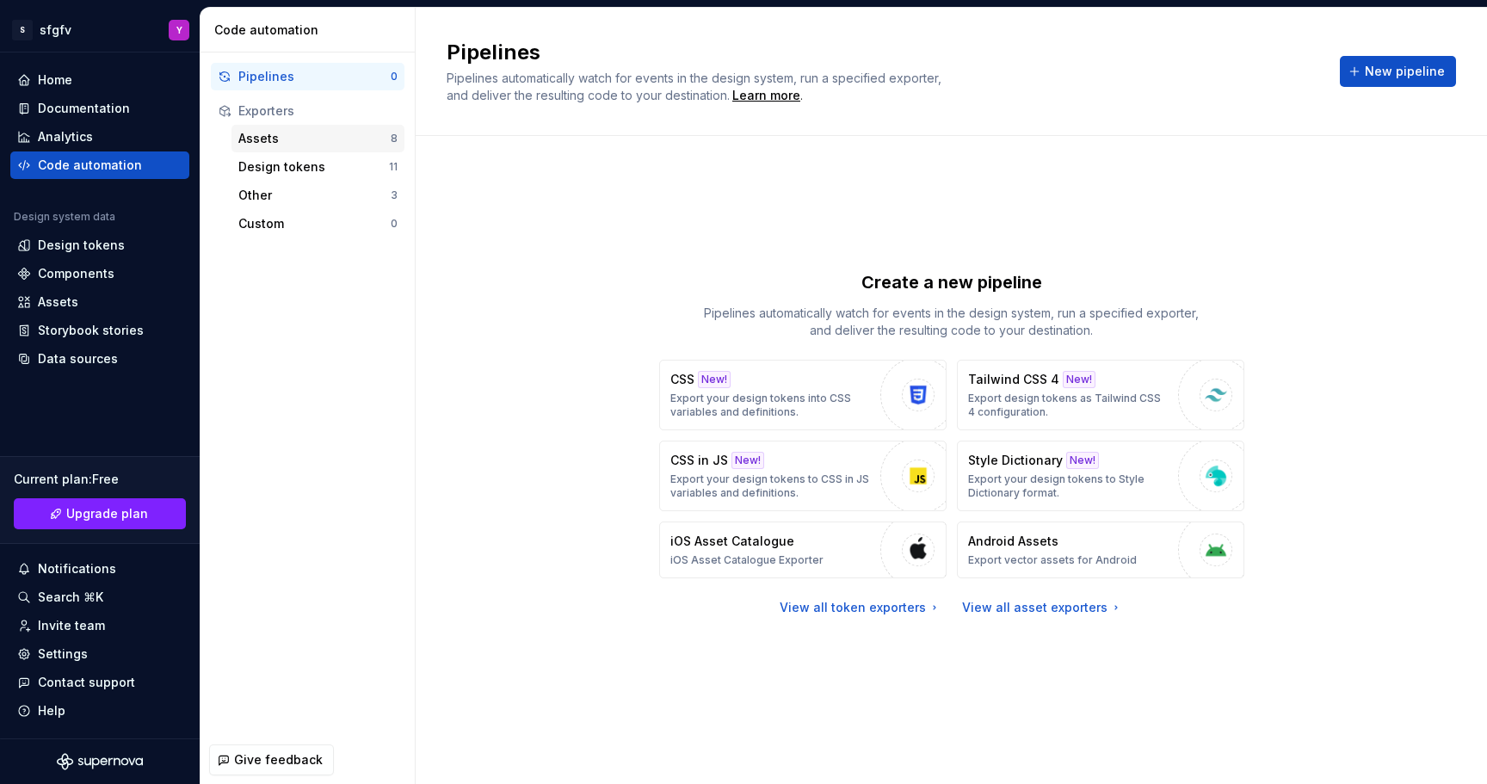
click at [267, 141] on div "Assets" at bounding box center [314, 138] width 152 height 17
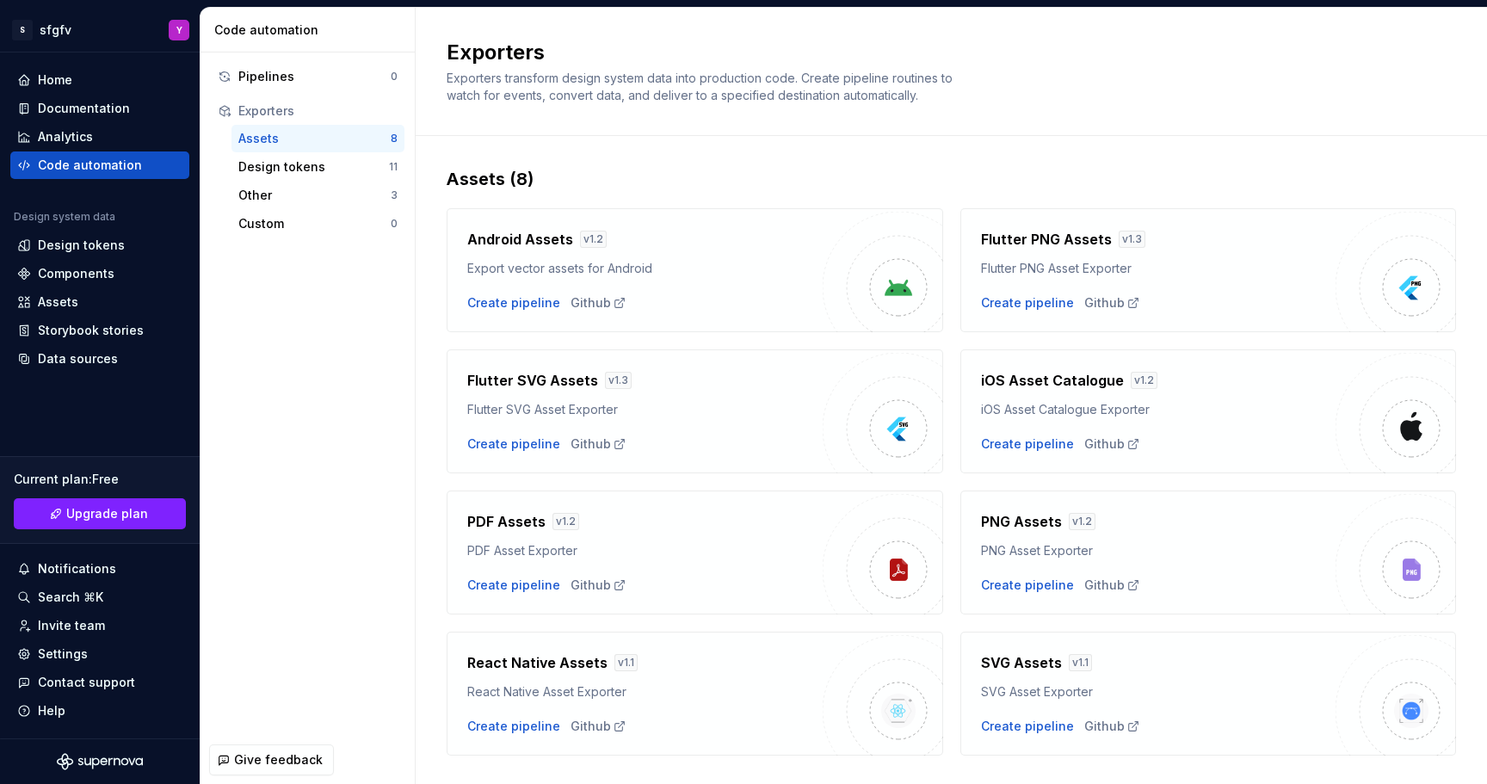
scroll to position [37, 0]
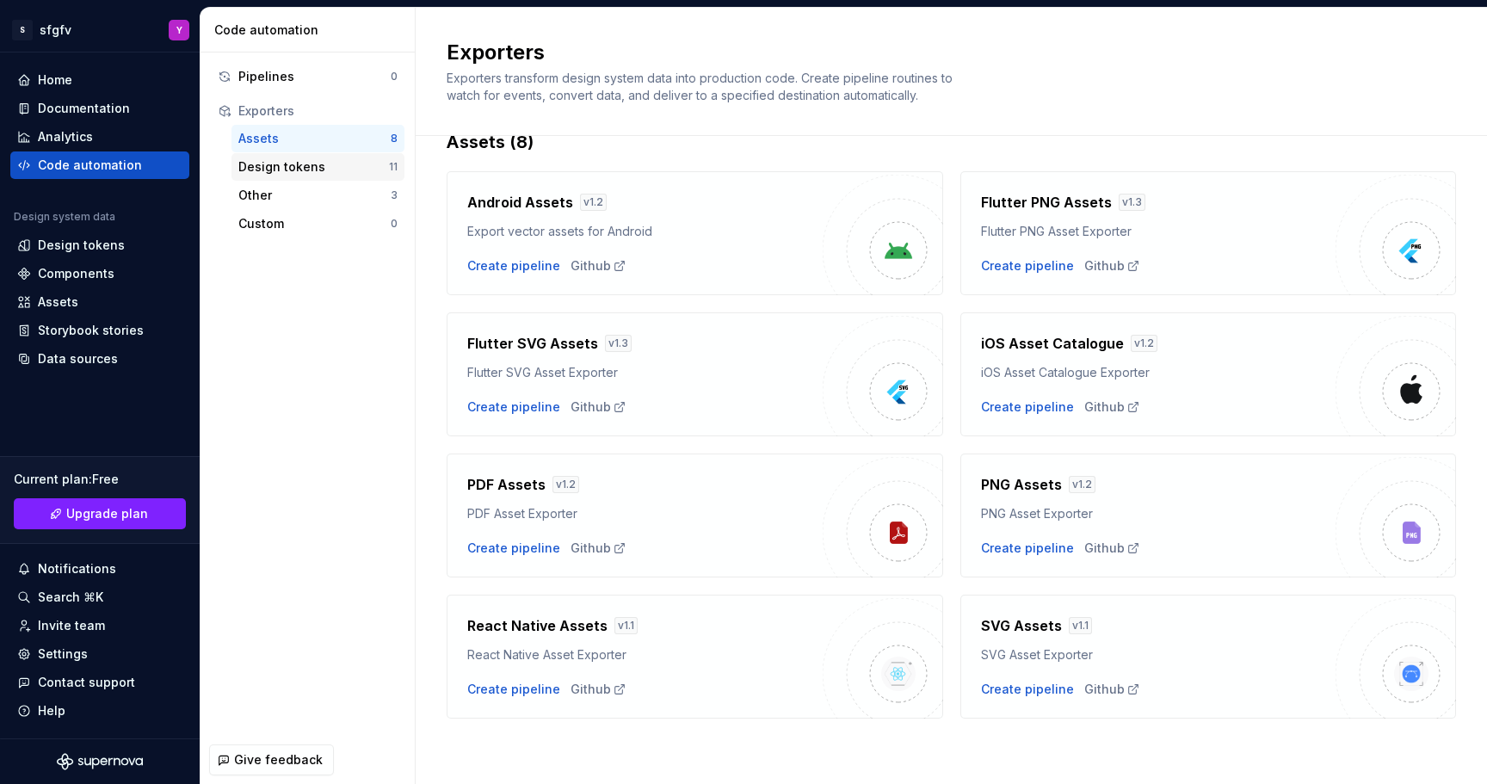
click at [316, 169] on div "Design tokens" at bounding box center [313, 166] width 151 height 17
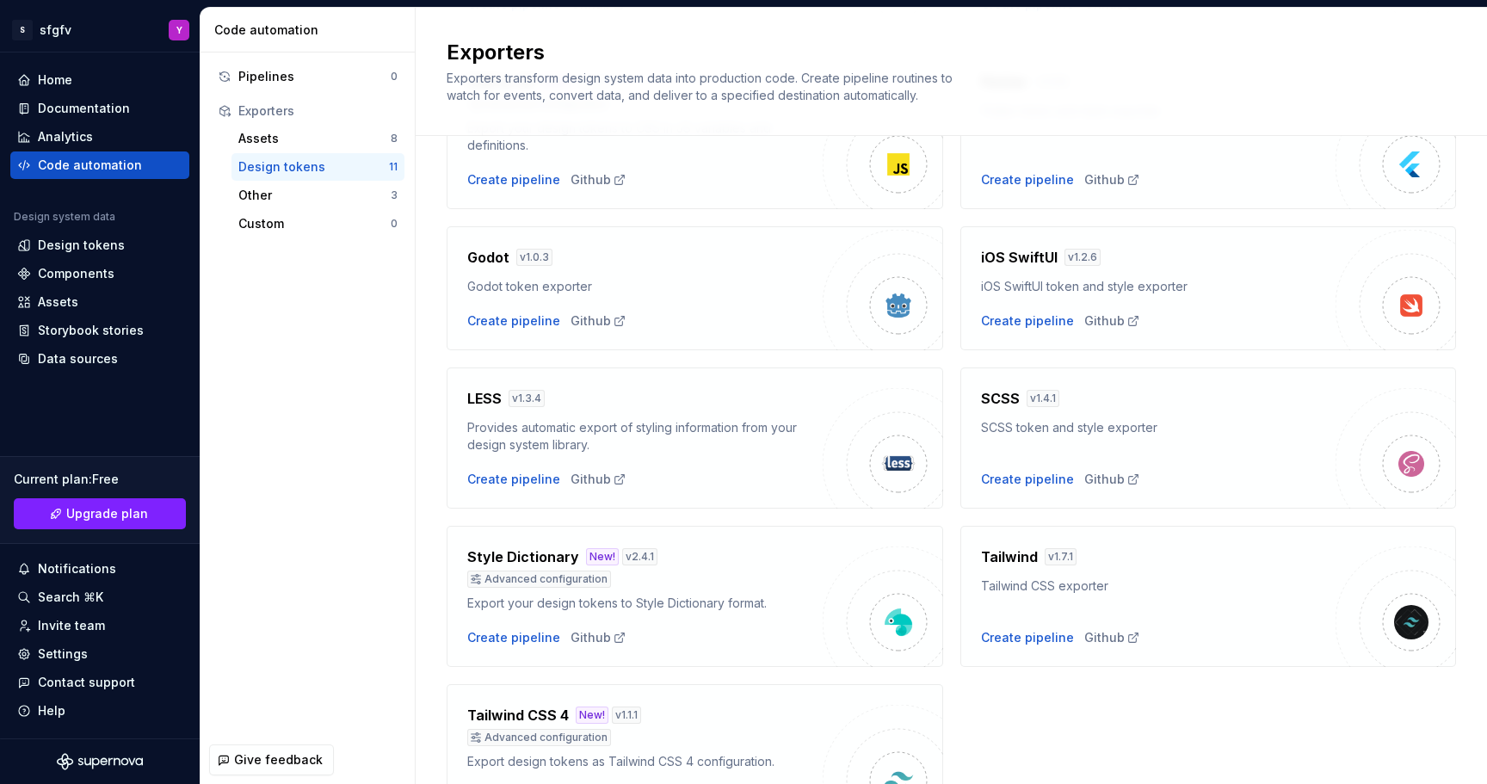
scroll to position [414, 0]
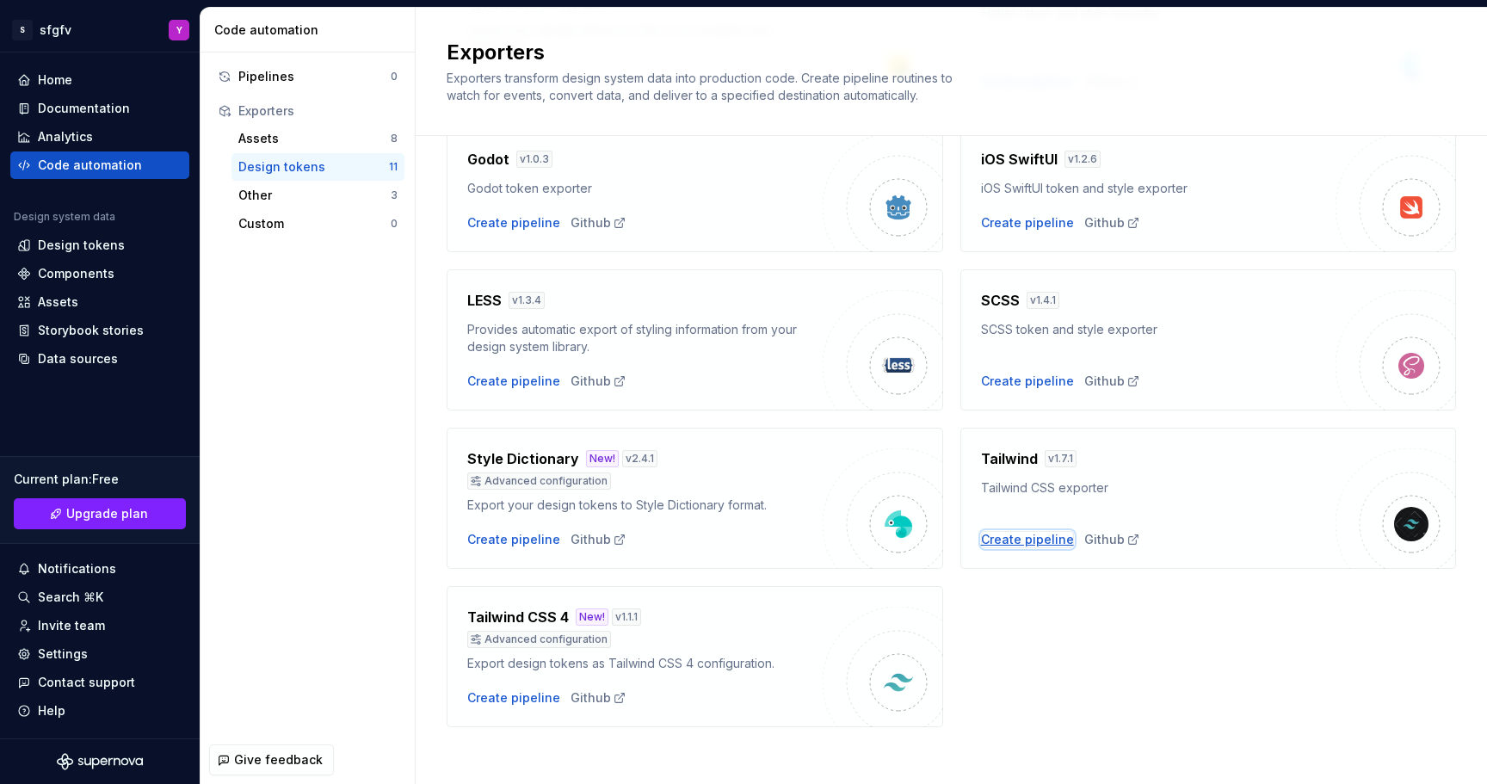
click at [1045, 546] on div "Create pipeline" at bounding box center [1027, 539] width 93 height 17
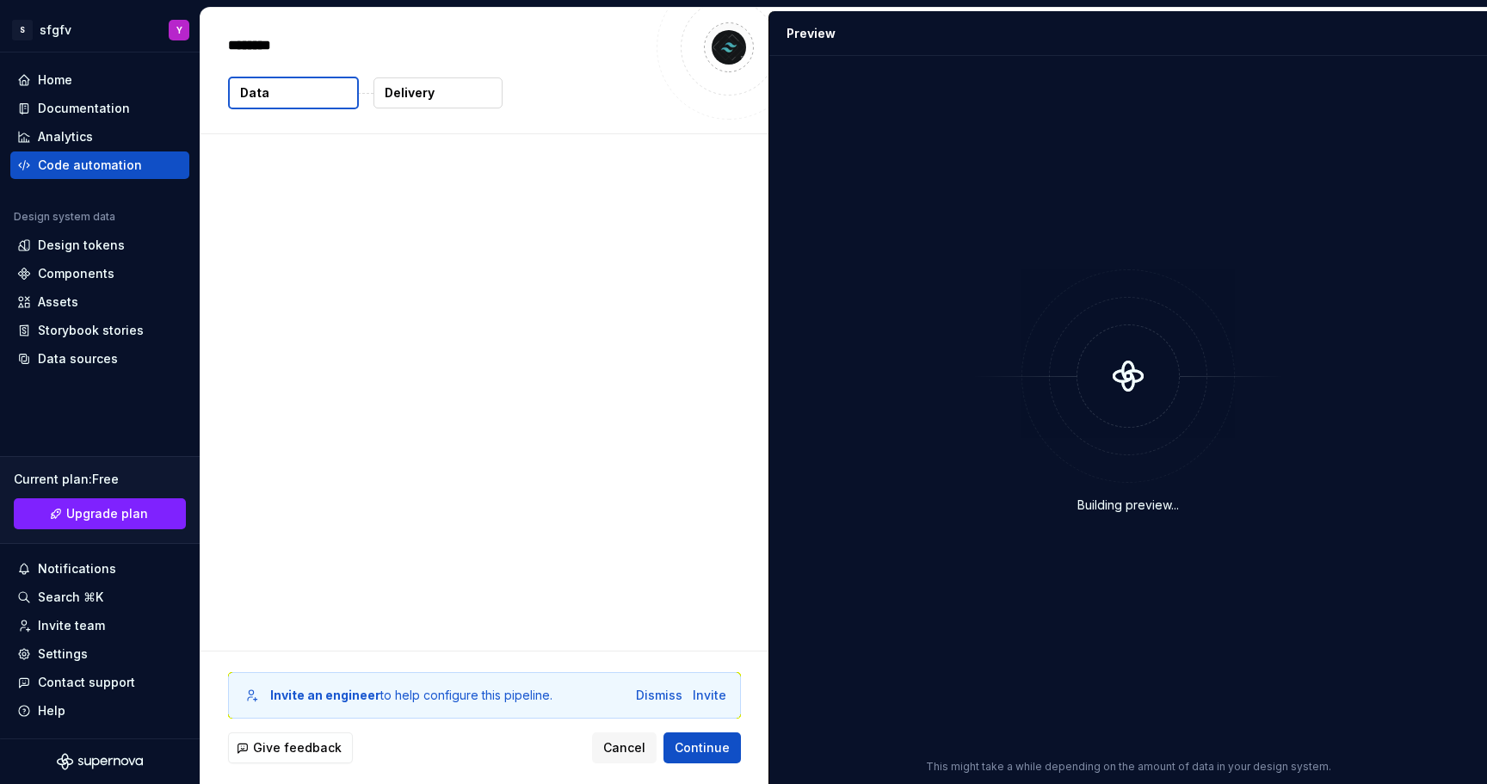
type textarea "*"
click at [262, 220] on p "216 tokens" at bounding box center [284, 218] width 65 height 17
click at [689, 745] on span "Continue" at bounding box center [702, 747] width 55 height 17
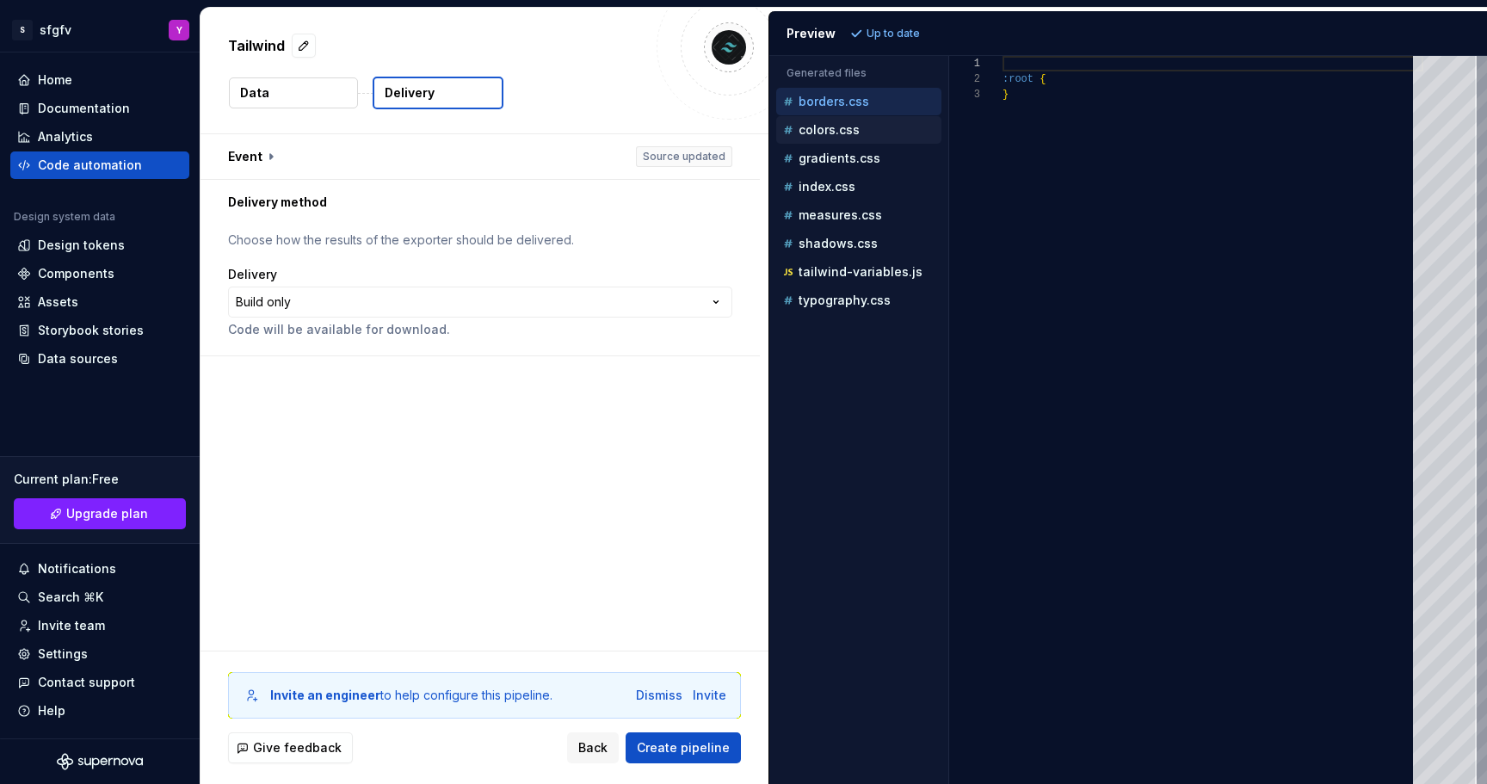
click at [819, 137] on div "colors.css" at bounding box center [861, 129] width 162 height 17
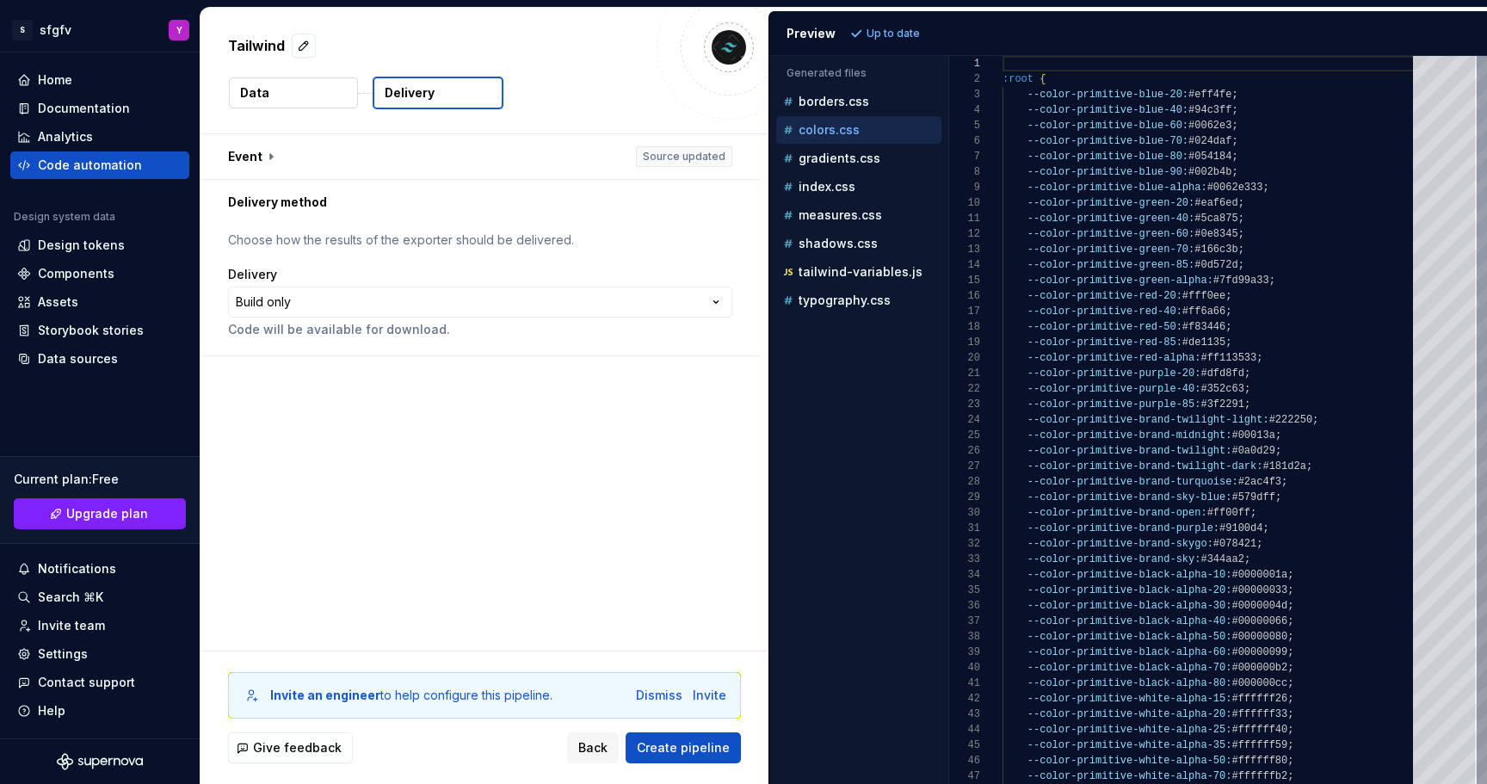
scroll to position [155, 0]
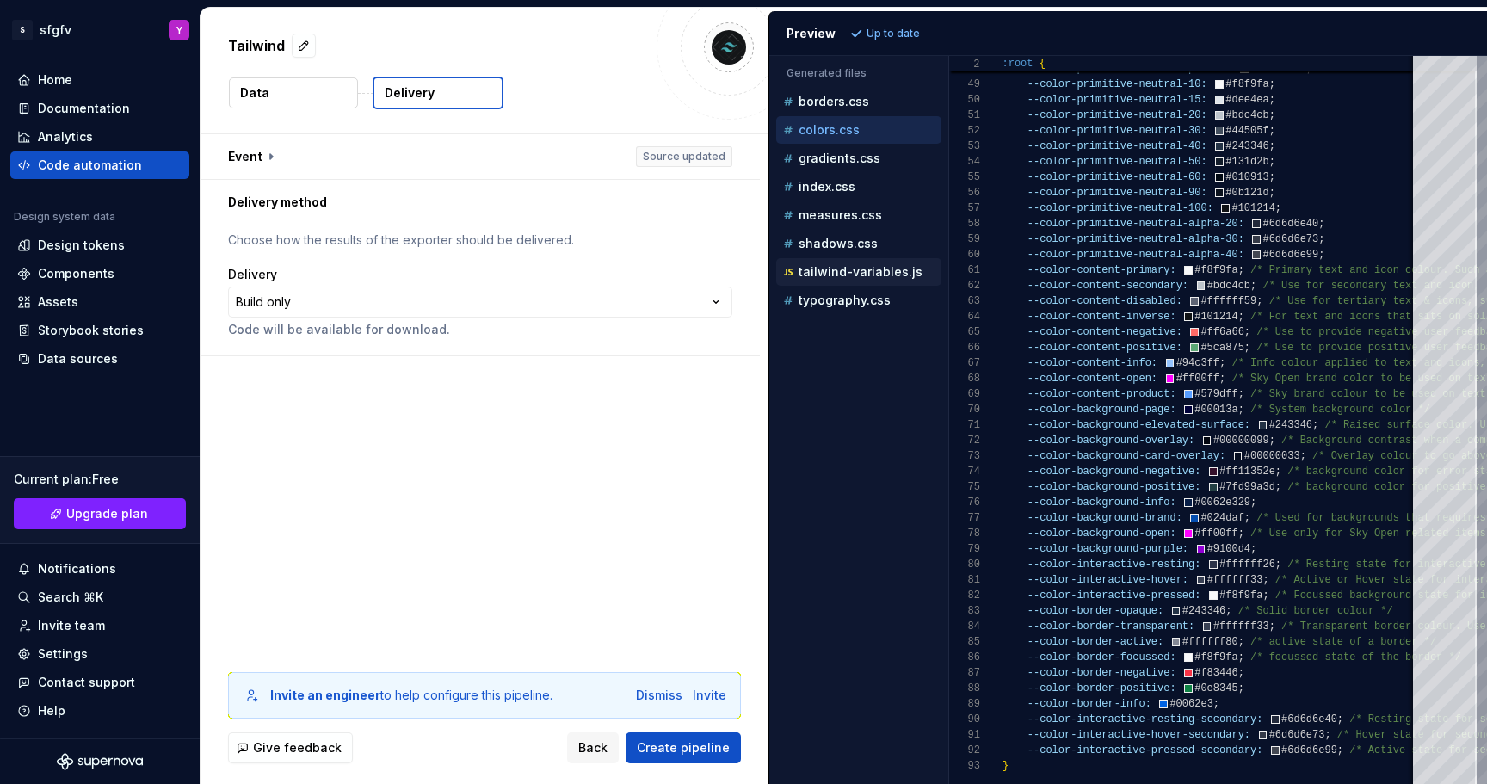
click at [828, 261] on div "tailwind-variables.js" at bounding box center [858, 272] width 165 height 28
click at [830, 269] on p "tailwind-variables.js" at bounding box center [861, 272] width 124 height 14
type textarea "**********"
